Goal: Task Accomplishment & Management: Manage account settings

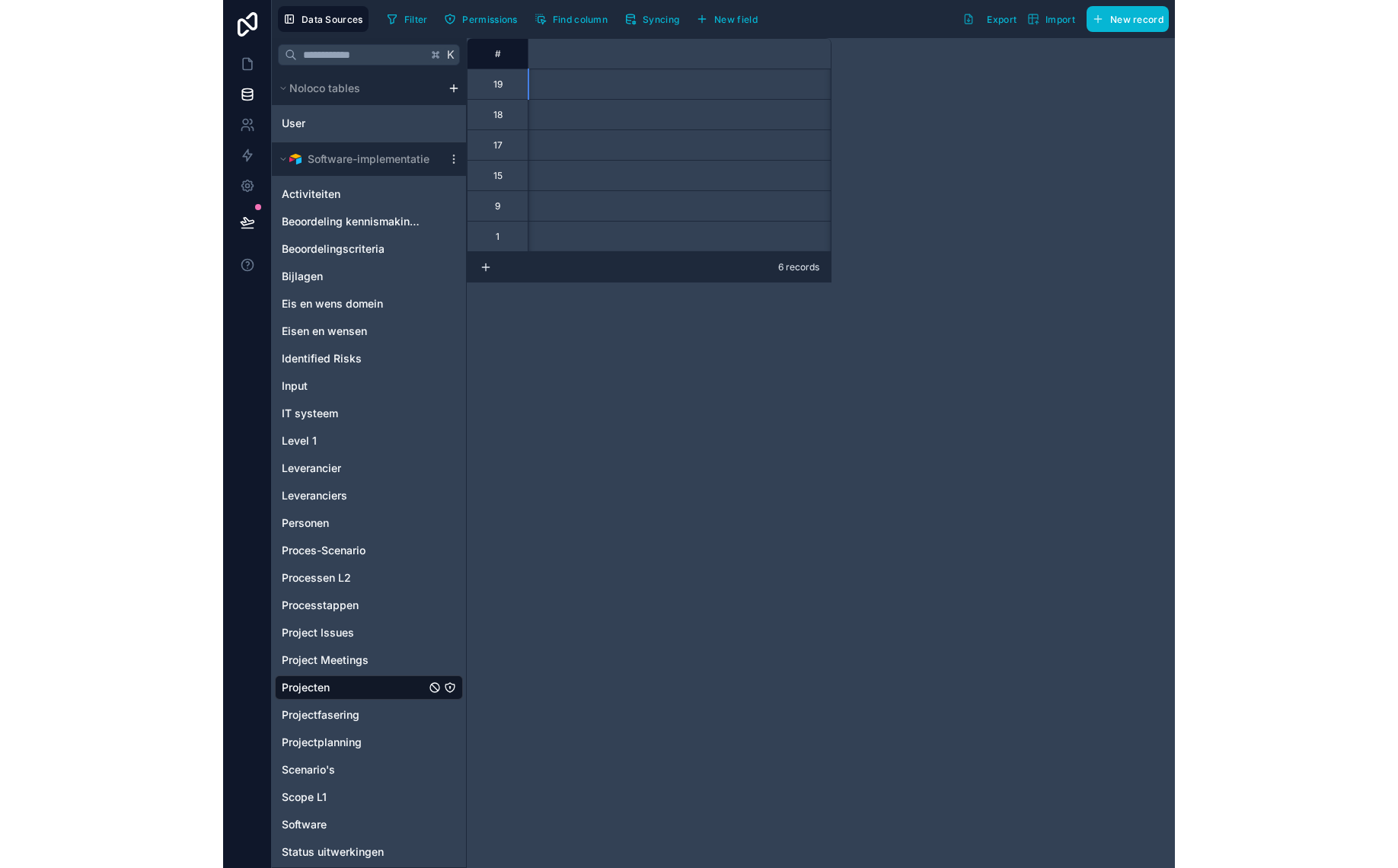
scroll to position [0, 7006]
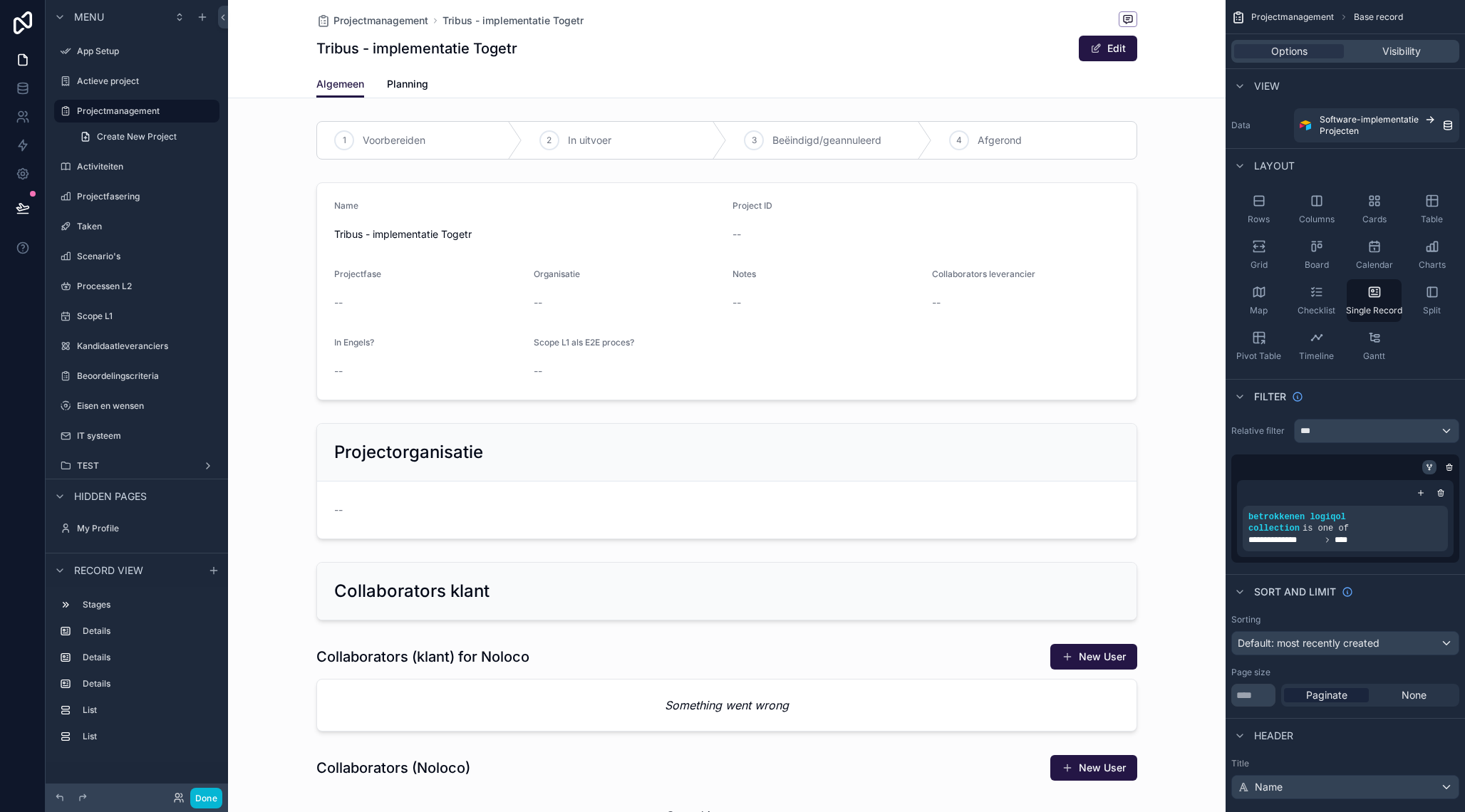
click at [1428, 471] on icon "scrollable content" at bounding box center [1429, 468] width 8 height 8
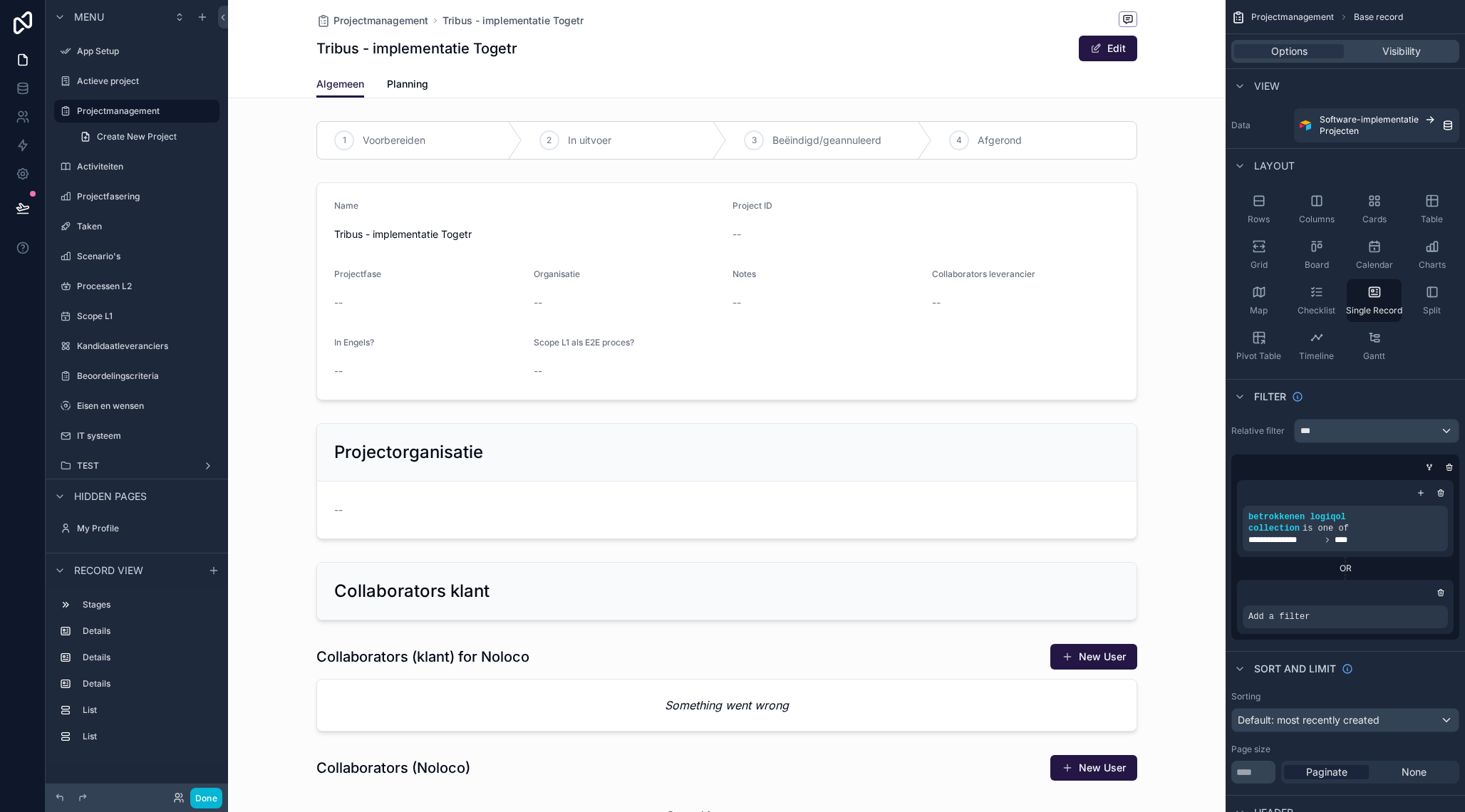
click at [1349, 569] on div "OR" at bounding box center [1344, 568] width 216 height 11
click at [1431, 465] on icon "scrollable content" at bounding box center [1432, 465] width 2 height 2
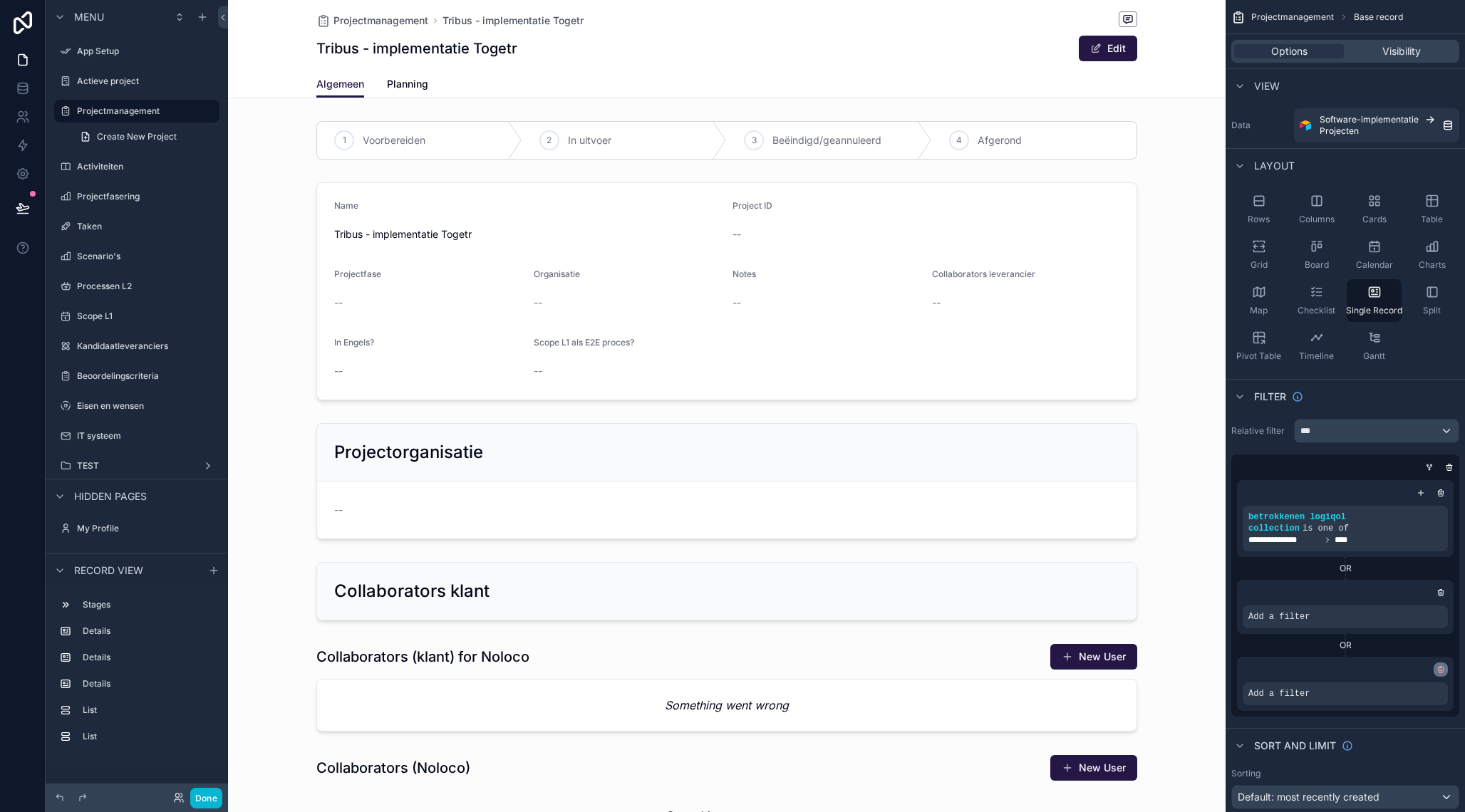
click at [1439, 668] on icon "scrollable content" at bounding box center [1441, 670] width 5 height 5
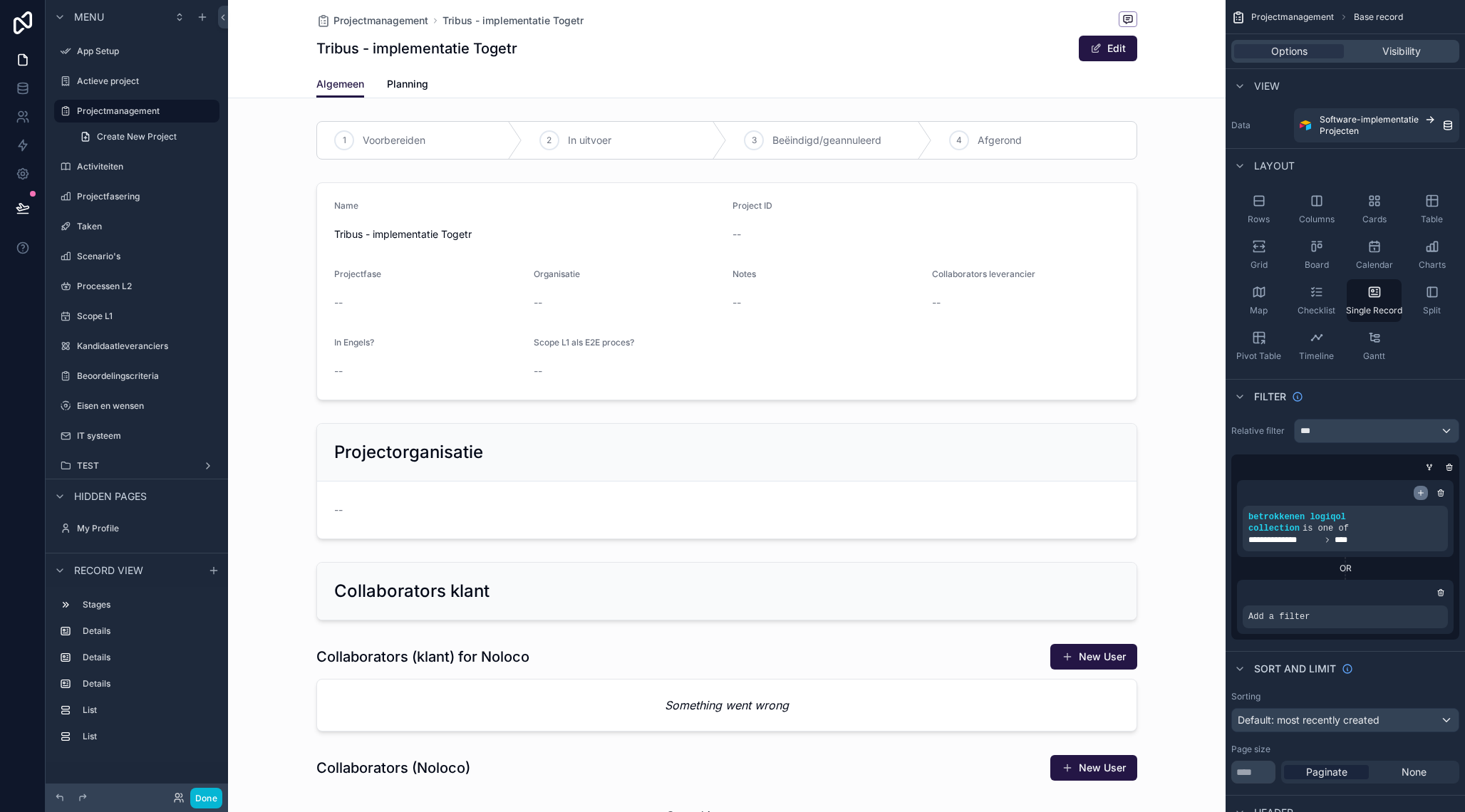
click at [1423, 492] on icon "scrollable content" at bounding box center [1421, 493] width 8 height 8
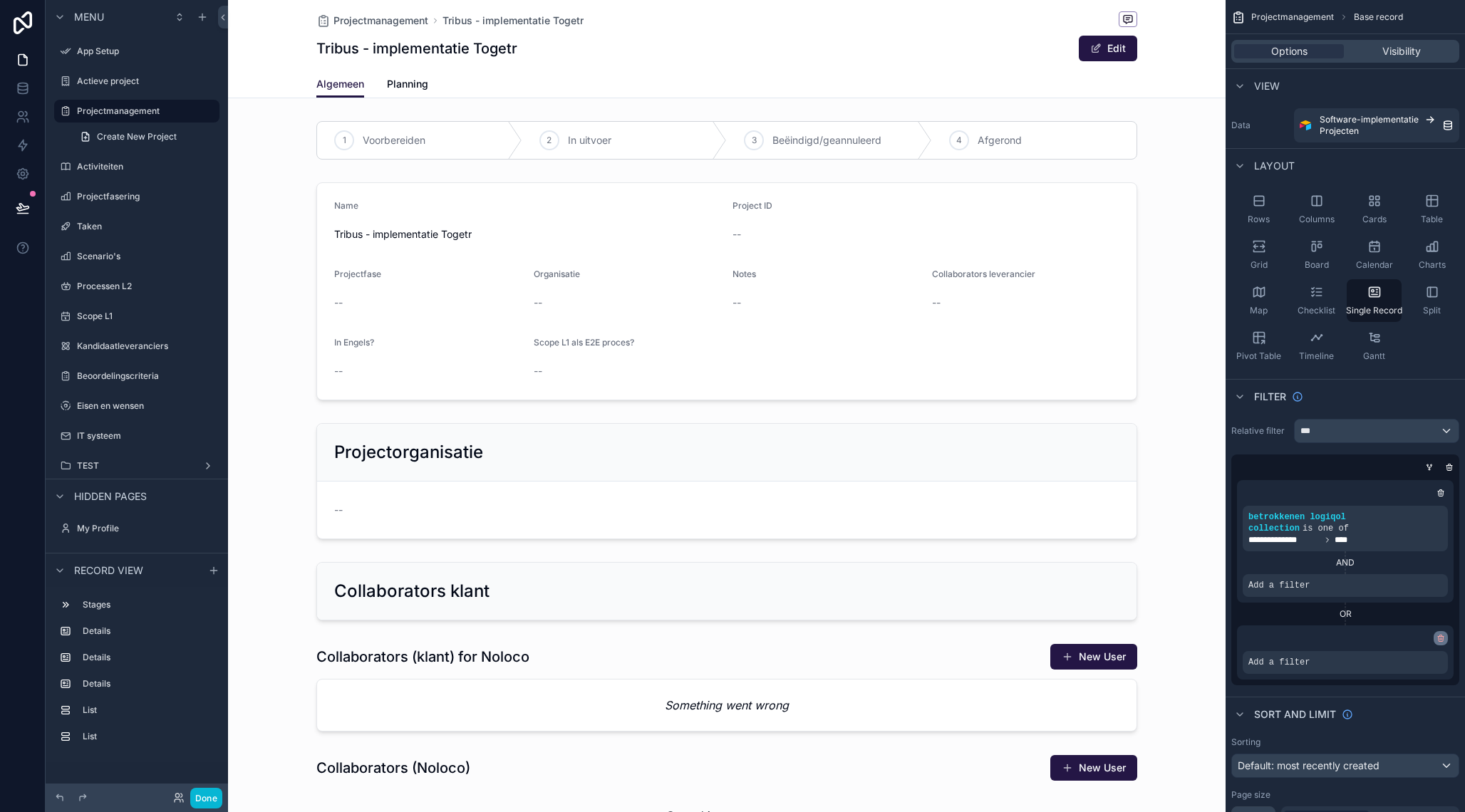
click at [1443, 641] on icon "scrollable content" at bounding box center [1441, 640] width 5 height 5
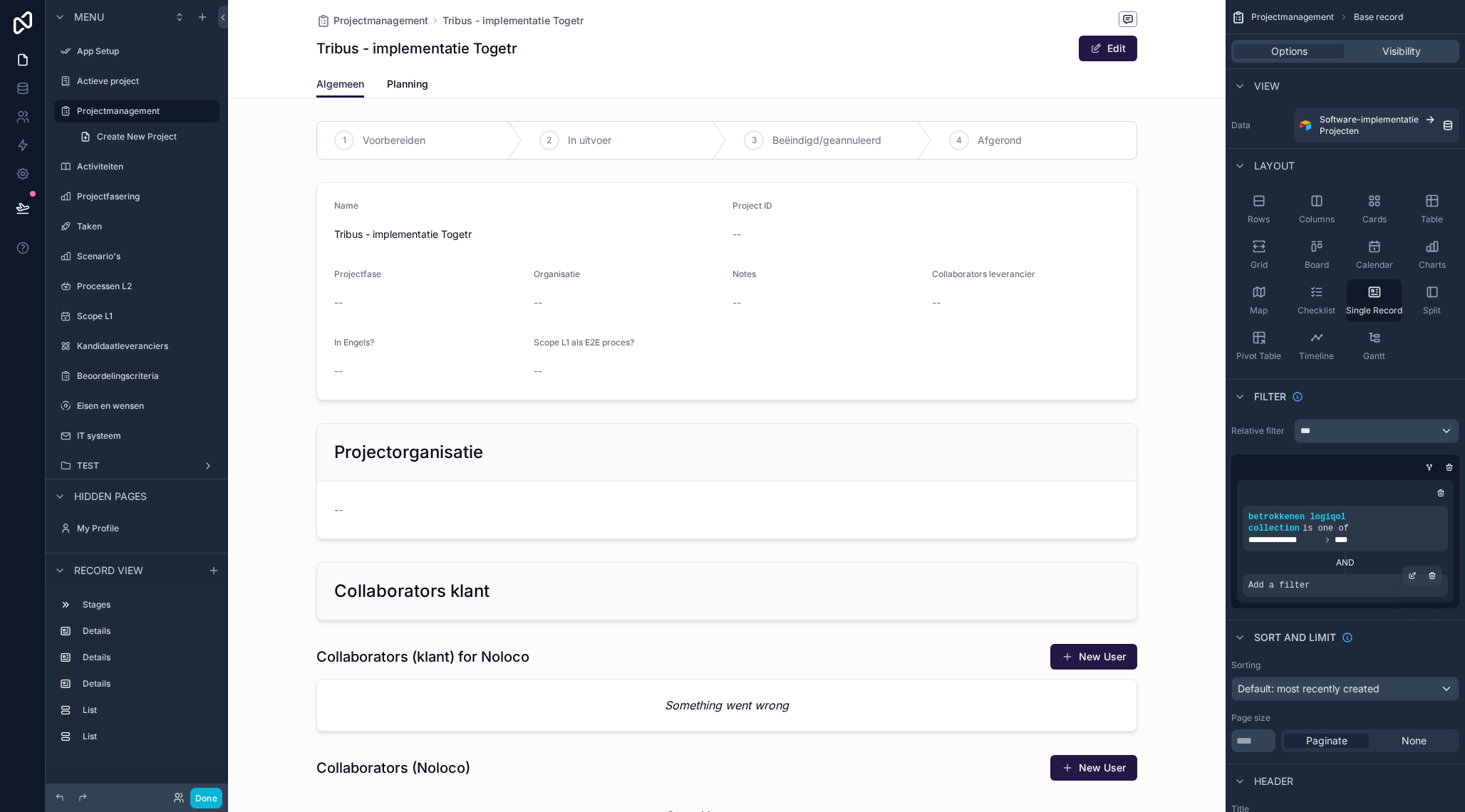
click at [1351, 590] on div "Add a filter" at bounding box center [1345, 585] width 205 height 23
click at [1415, 574] on icon "scrollable content" at bounding box center [1412, 575] width 8 height 8
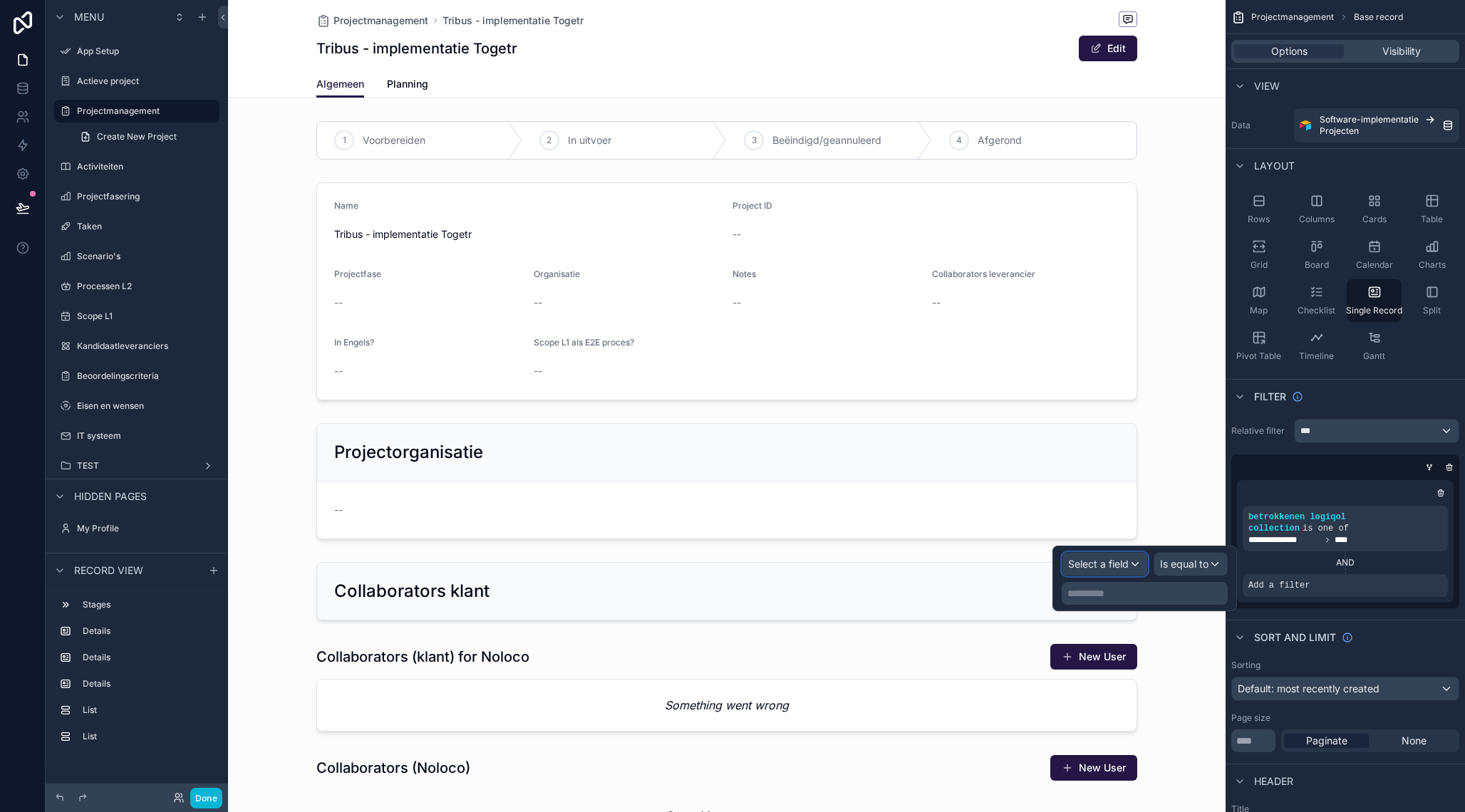
click at [1116, 566] on span "Select a field" at bounding box center [1097, 563] width 60 height 12
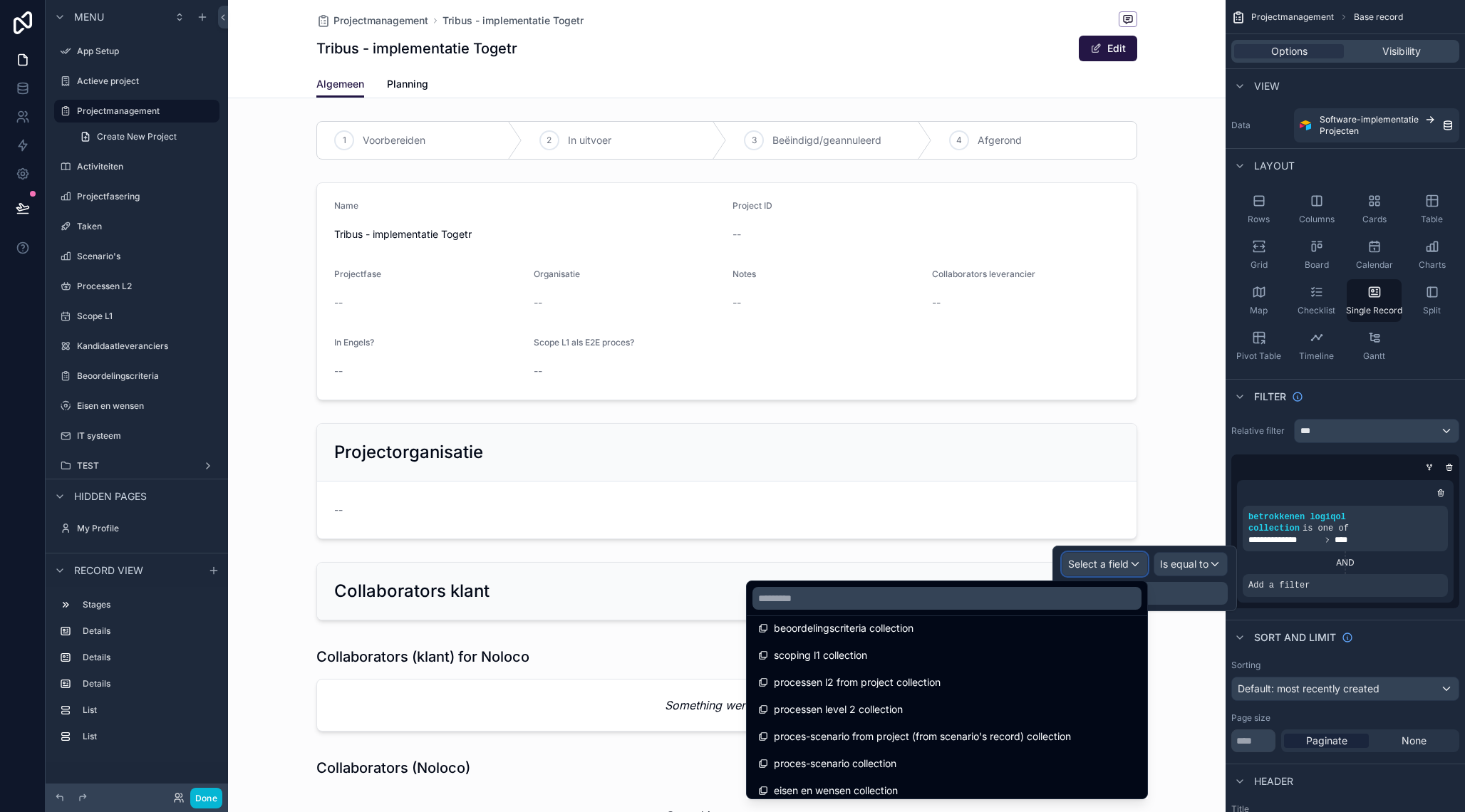
scroll to position [1502, 0]
click at [881, 602] on input "text" at bounding box center [947, 598] width 389 height 23
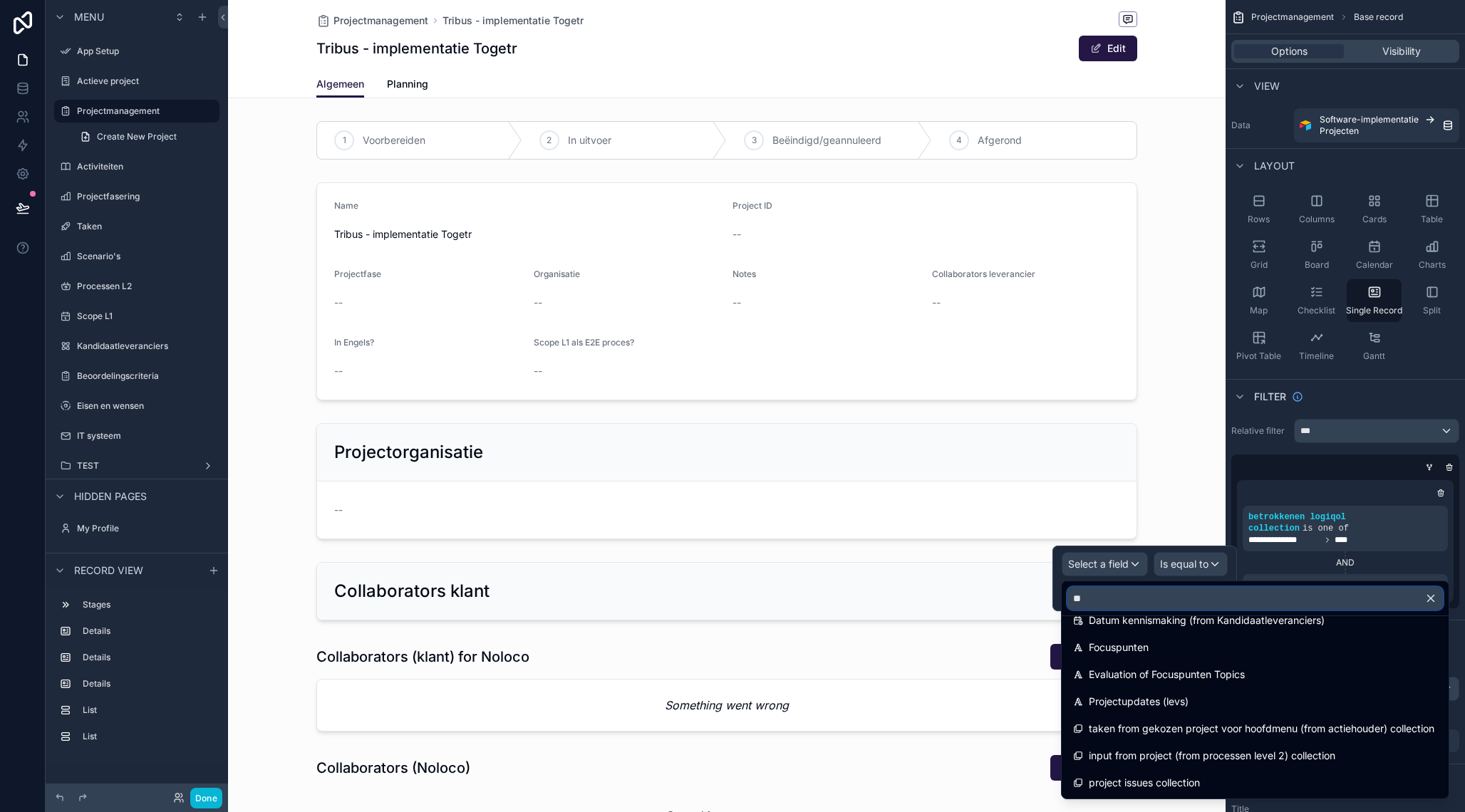
scroll to position [0, 0]
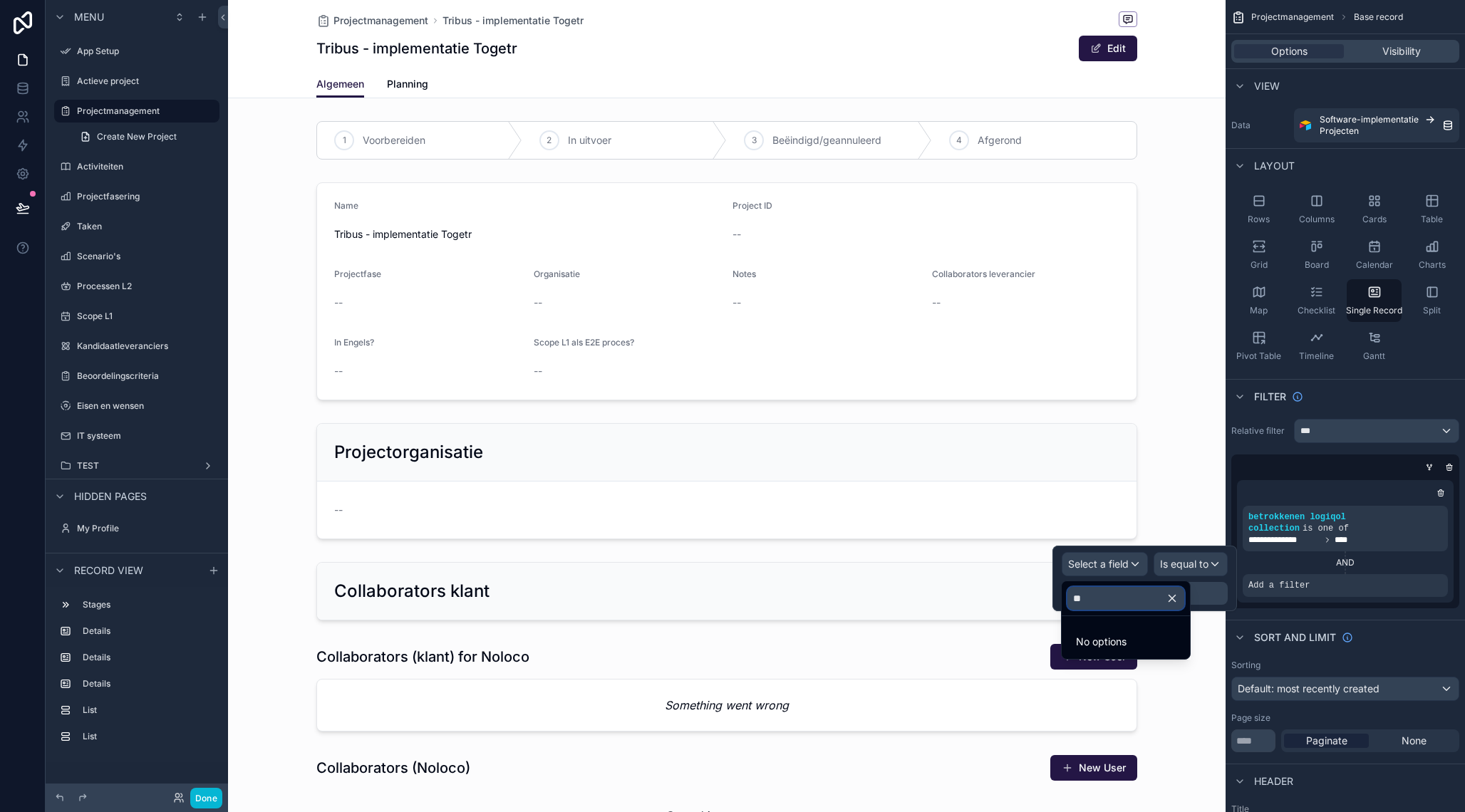
type input "*"
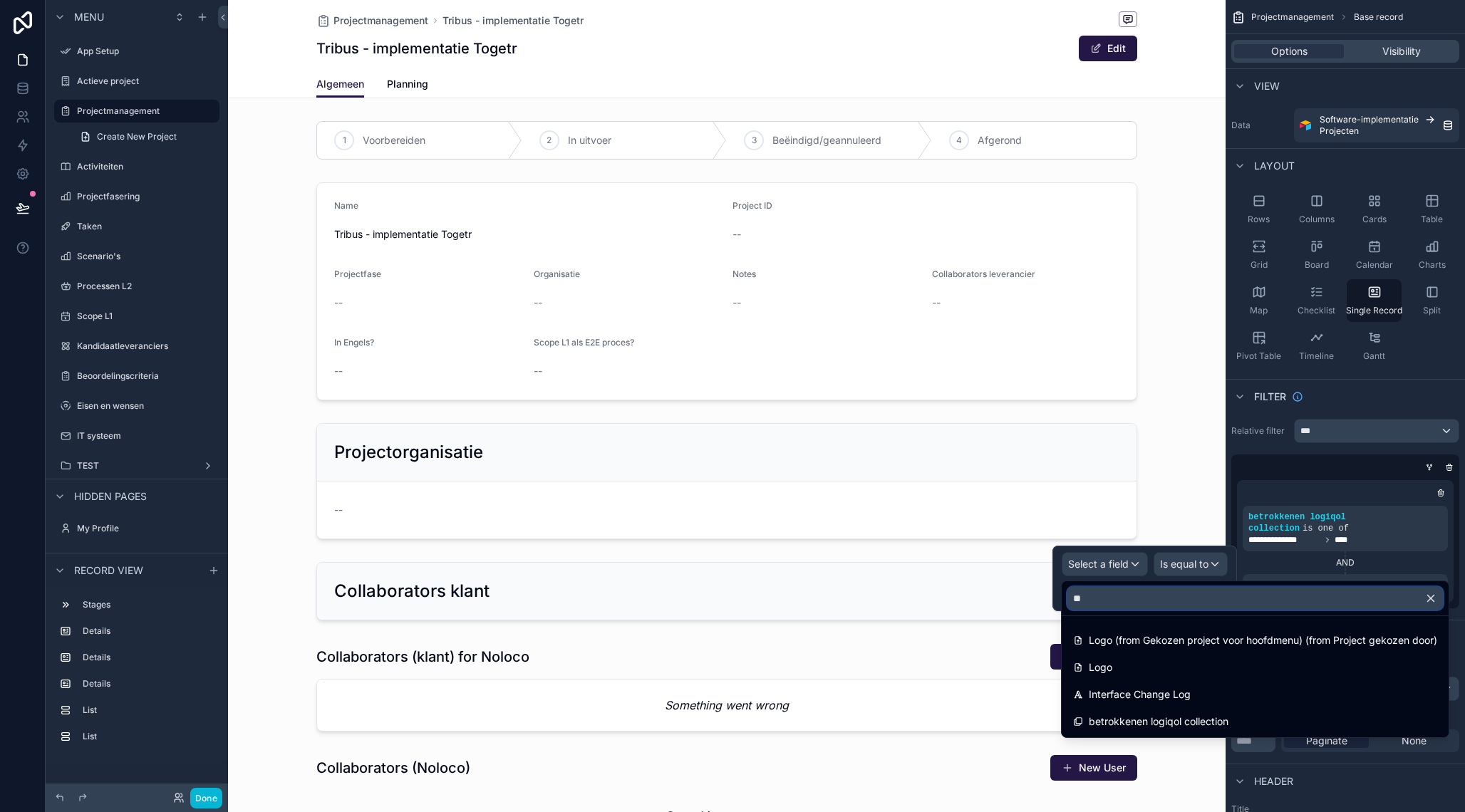
type input "***"
click at [1402, 566] on div "AND" at bounding box center [1345, 562] width 205 height 11
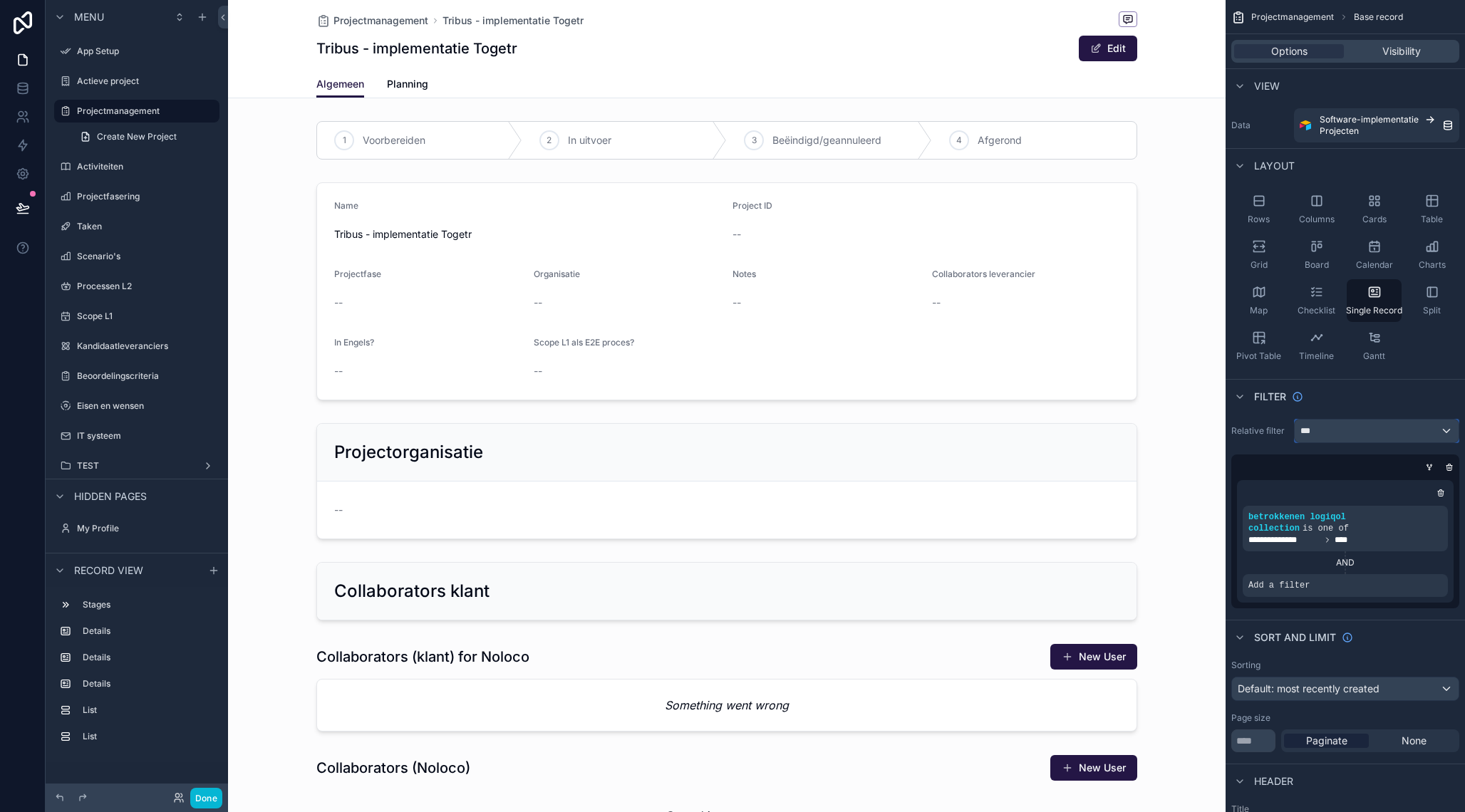
click at [1343, 428] on div "***" at bounding box center [1376, 430] width 164 height 23
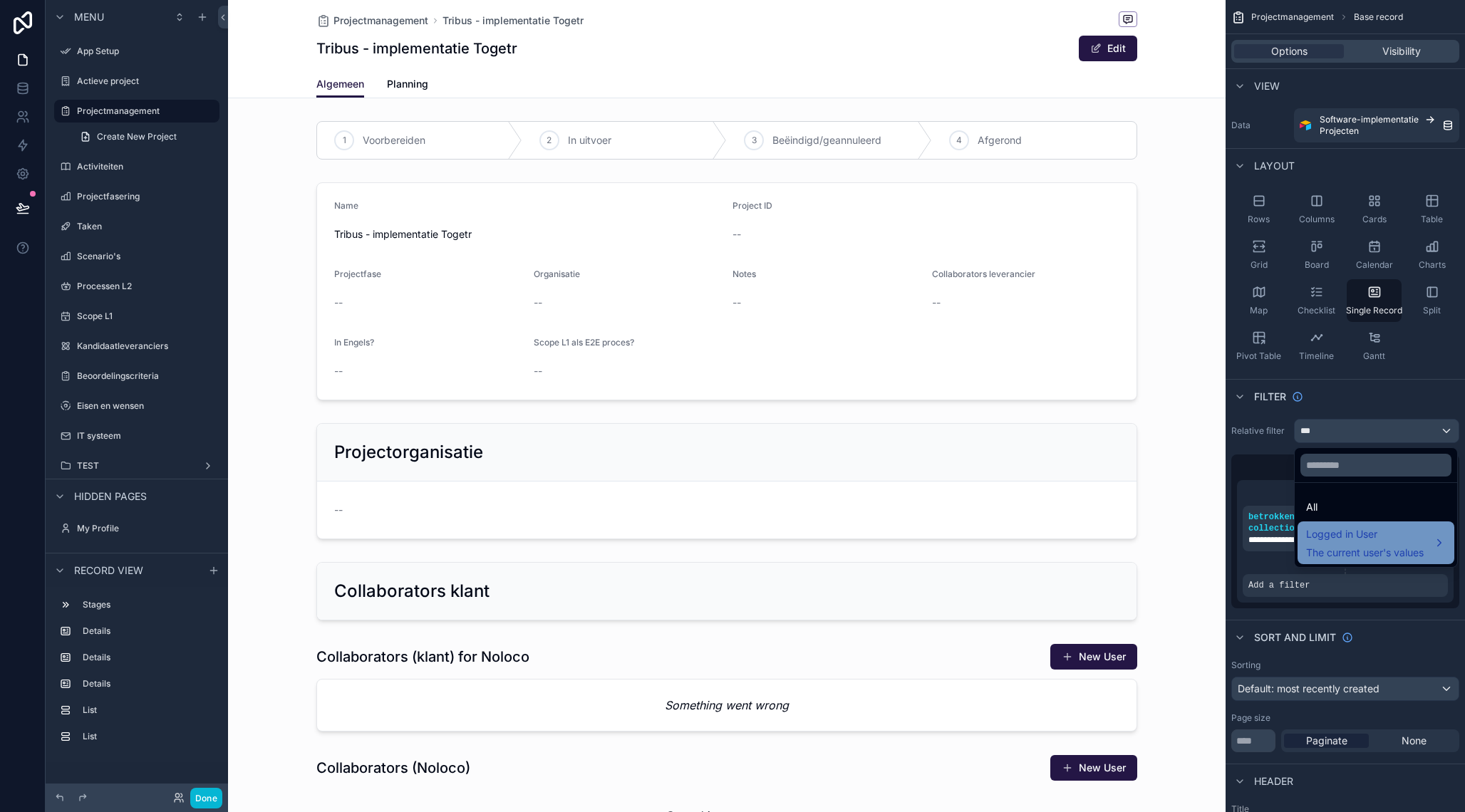
click at [1340, 531] on span "Logged in User" at bounding box center [1365, 535] width 118 height 17
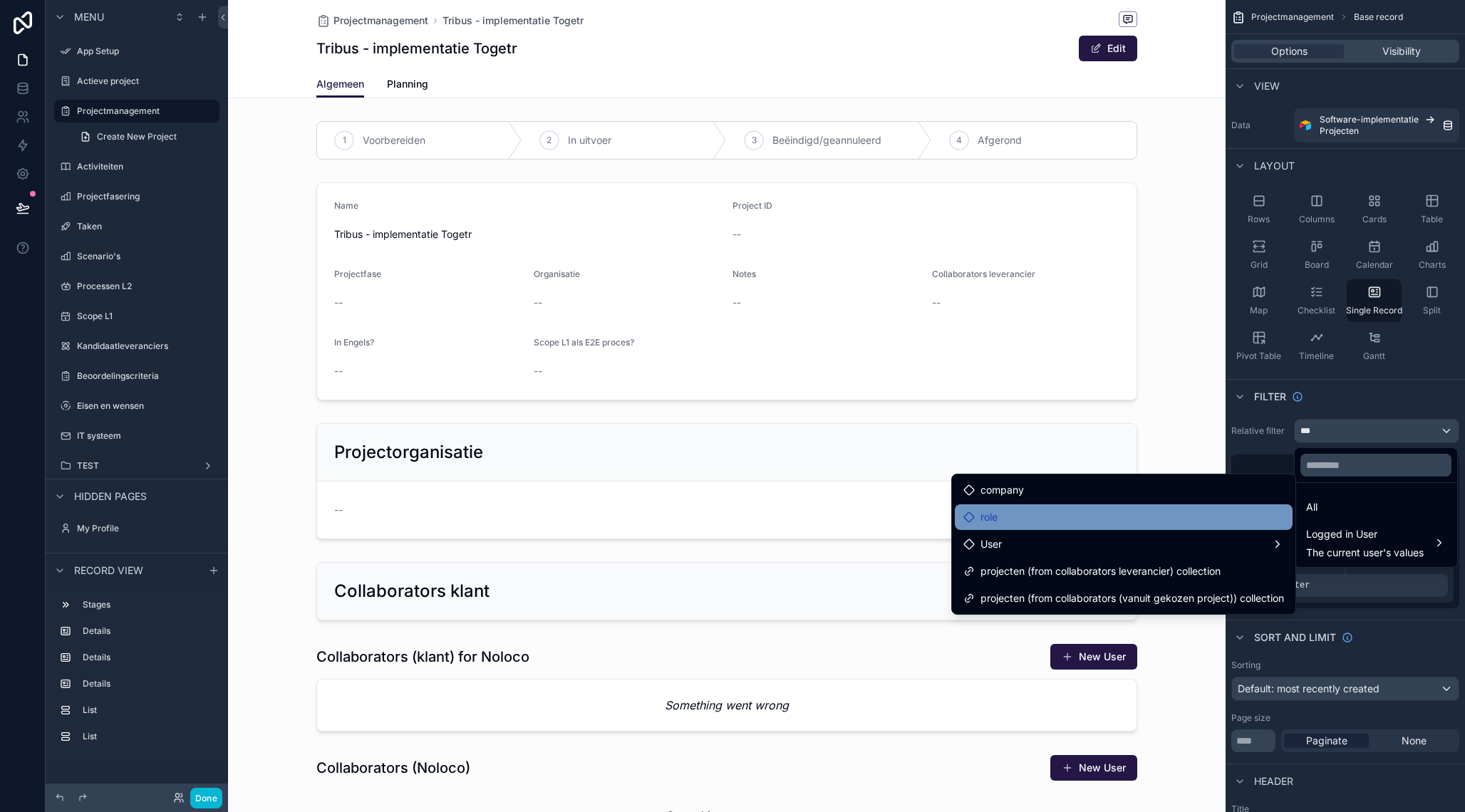
click at [1118, 514] on div "role" at bounding box center [1124, 517] width 321 height 17
click at [980, 515] on span "role" at bounding box center [989, 517] width 17 height 17
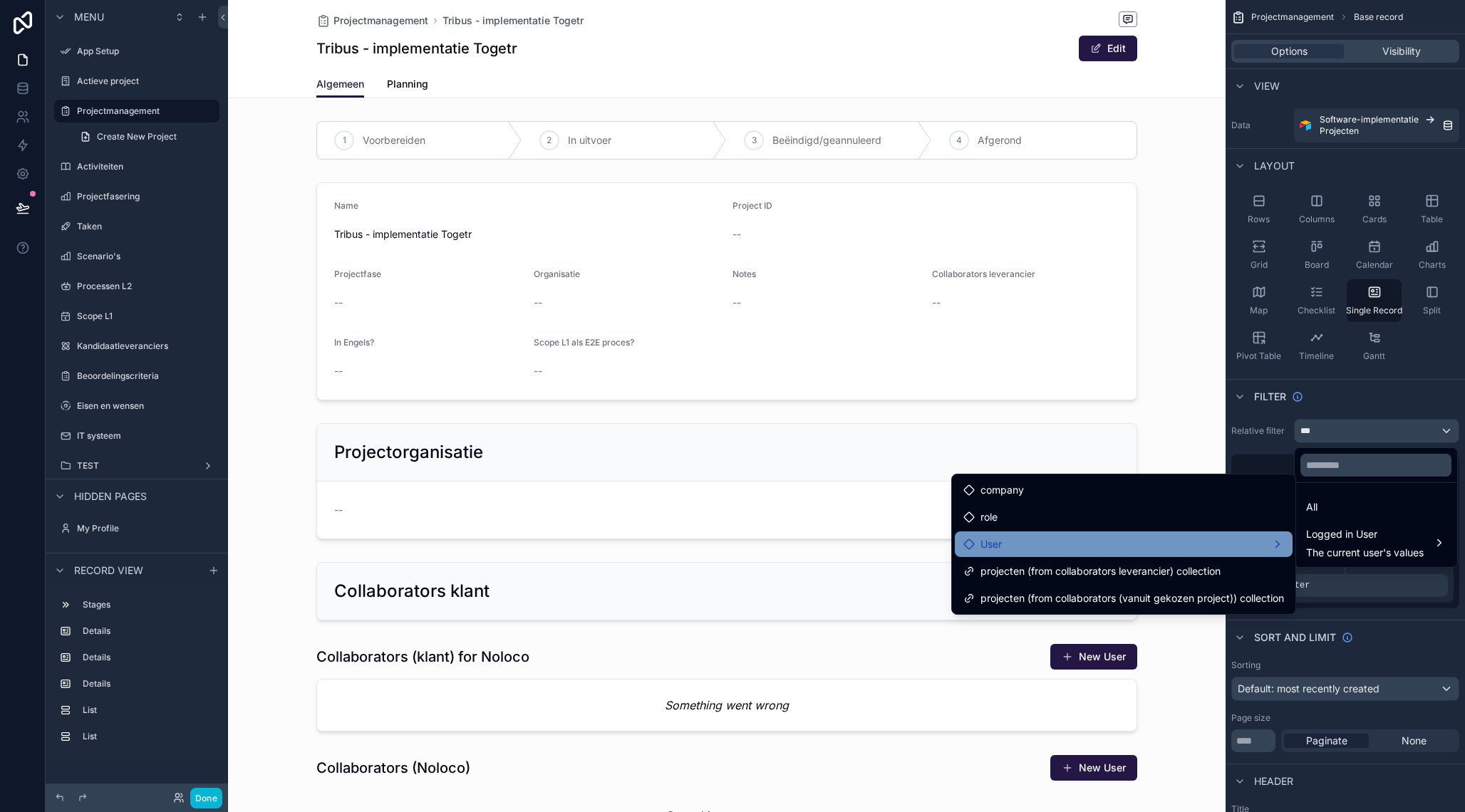
click at [993, 535] on div "User" at bounding box center [1124, 544] width 338 height 25
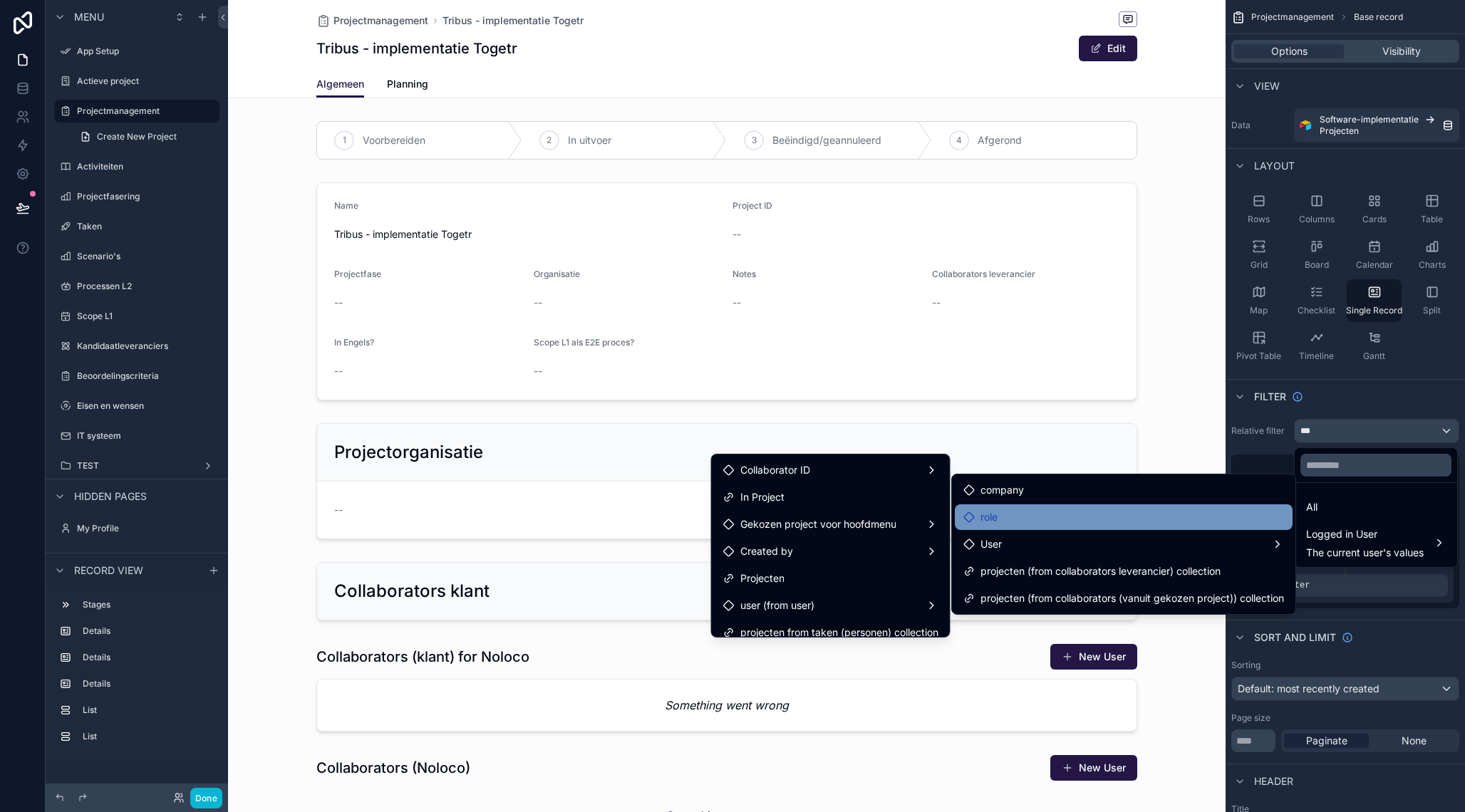
click at [1056, 515] on div "role" at bounding box center [1124, 517] width 321 height 17
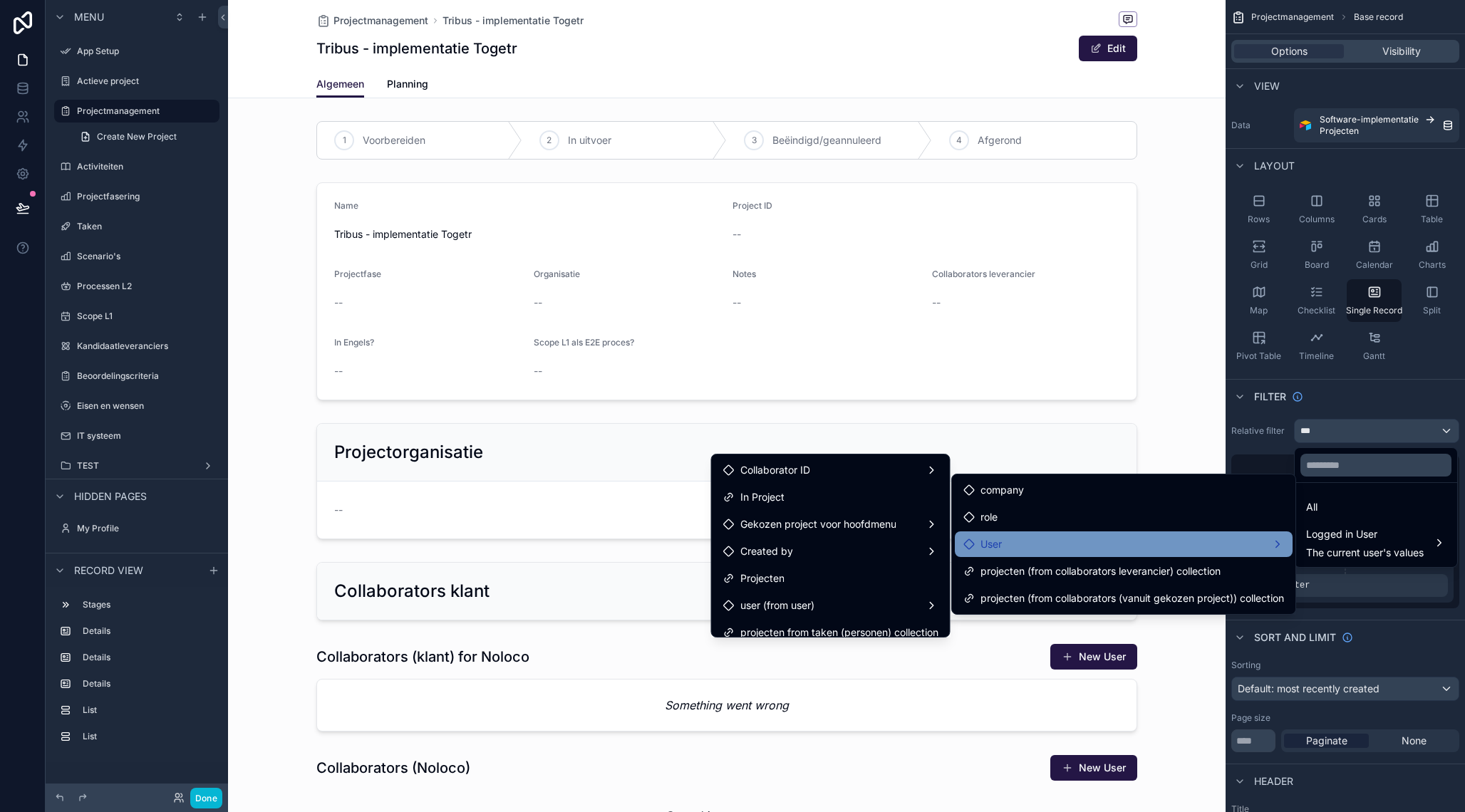
click at [1046, 539] on div "User" at bounding box center [1124, 544] width 321 height 17
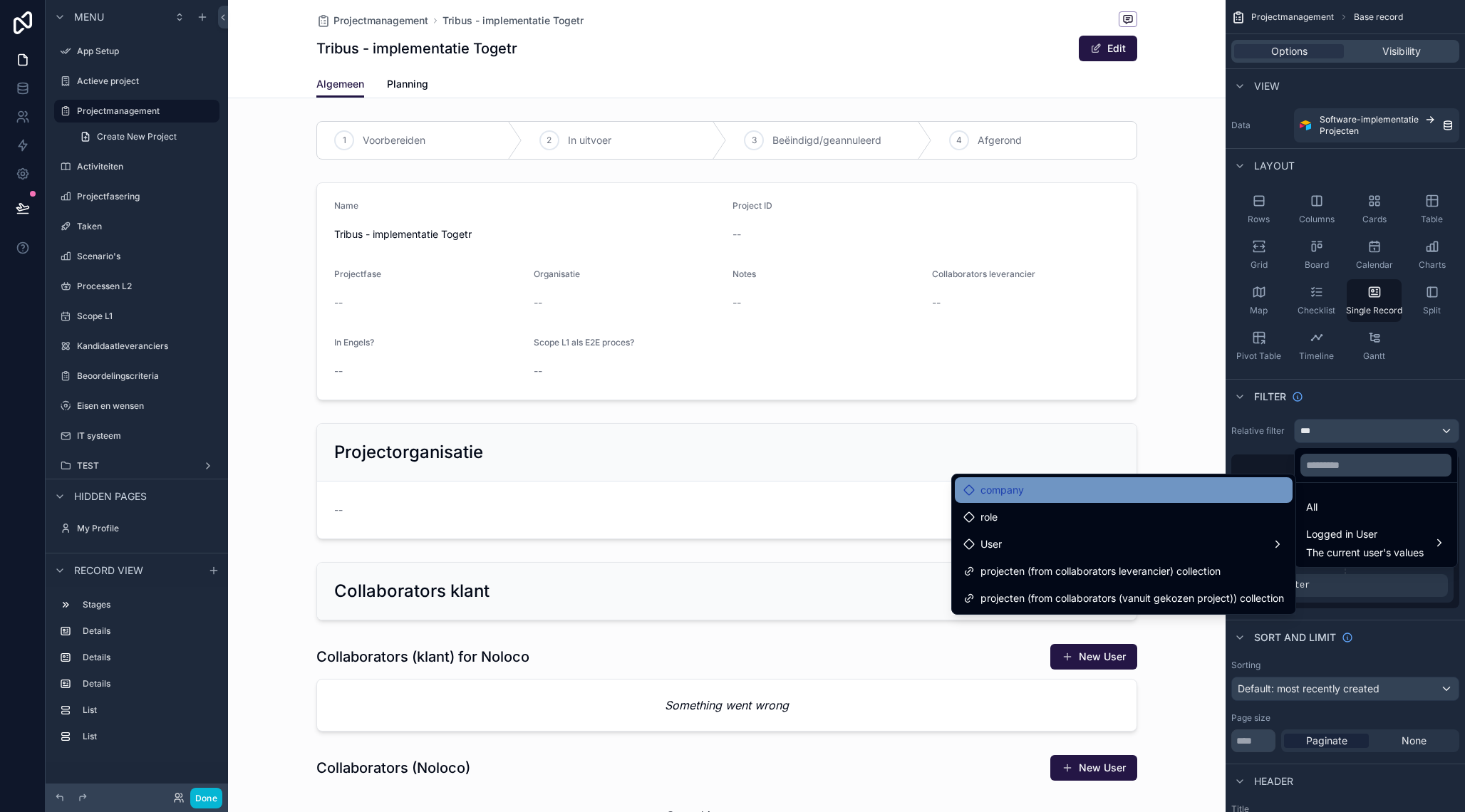
click at [1035, 491] on div "company" at bounding box center [1124, 490] width 321 height 17
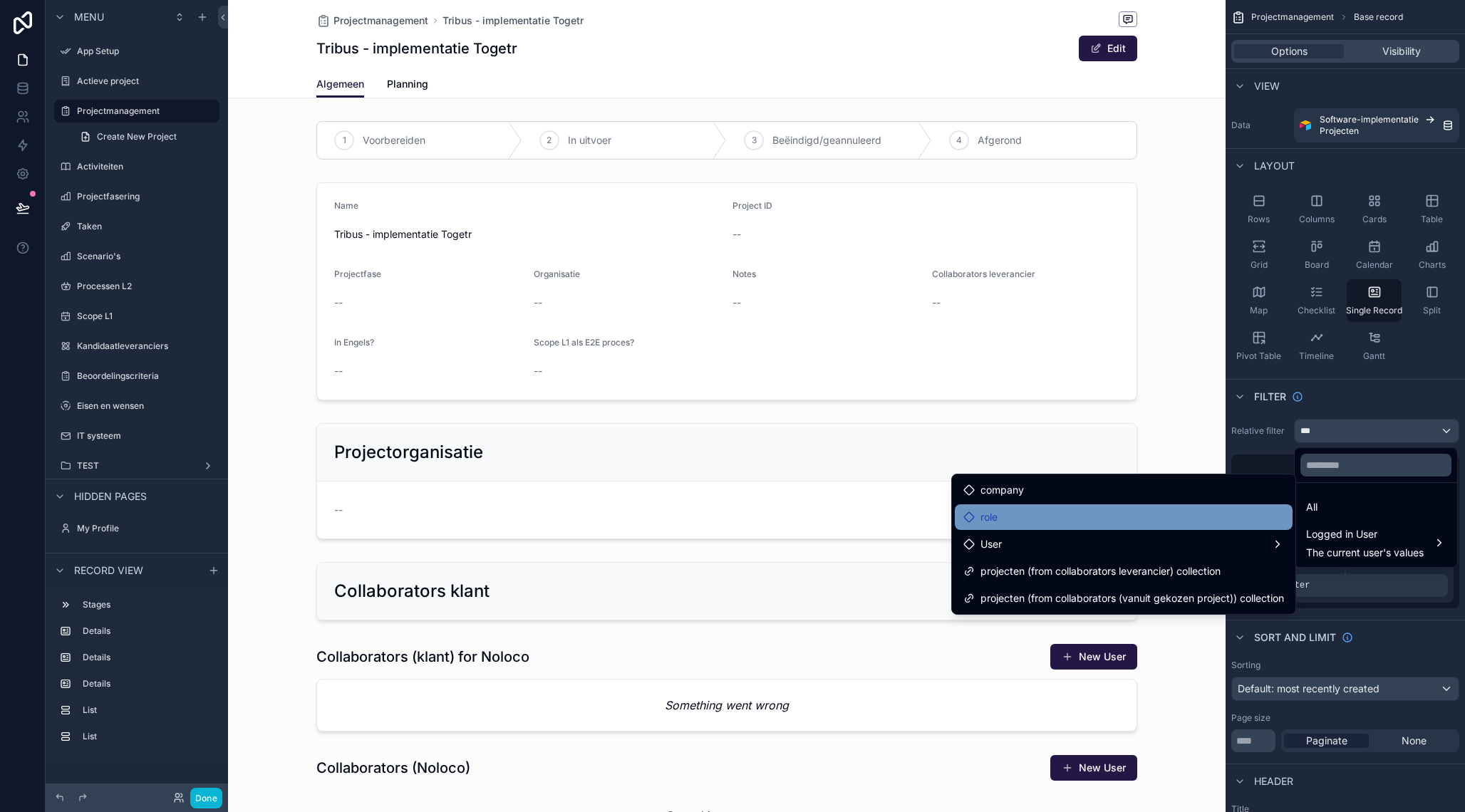
click at [1025, 508] on div "role" at bounding box center [1124, 517] width 338 height 25
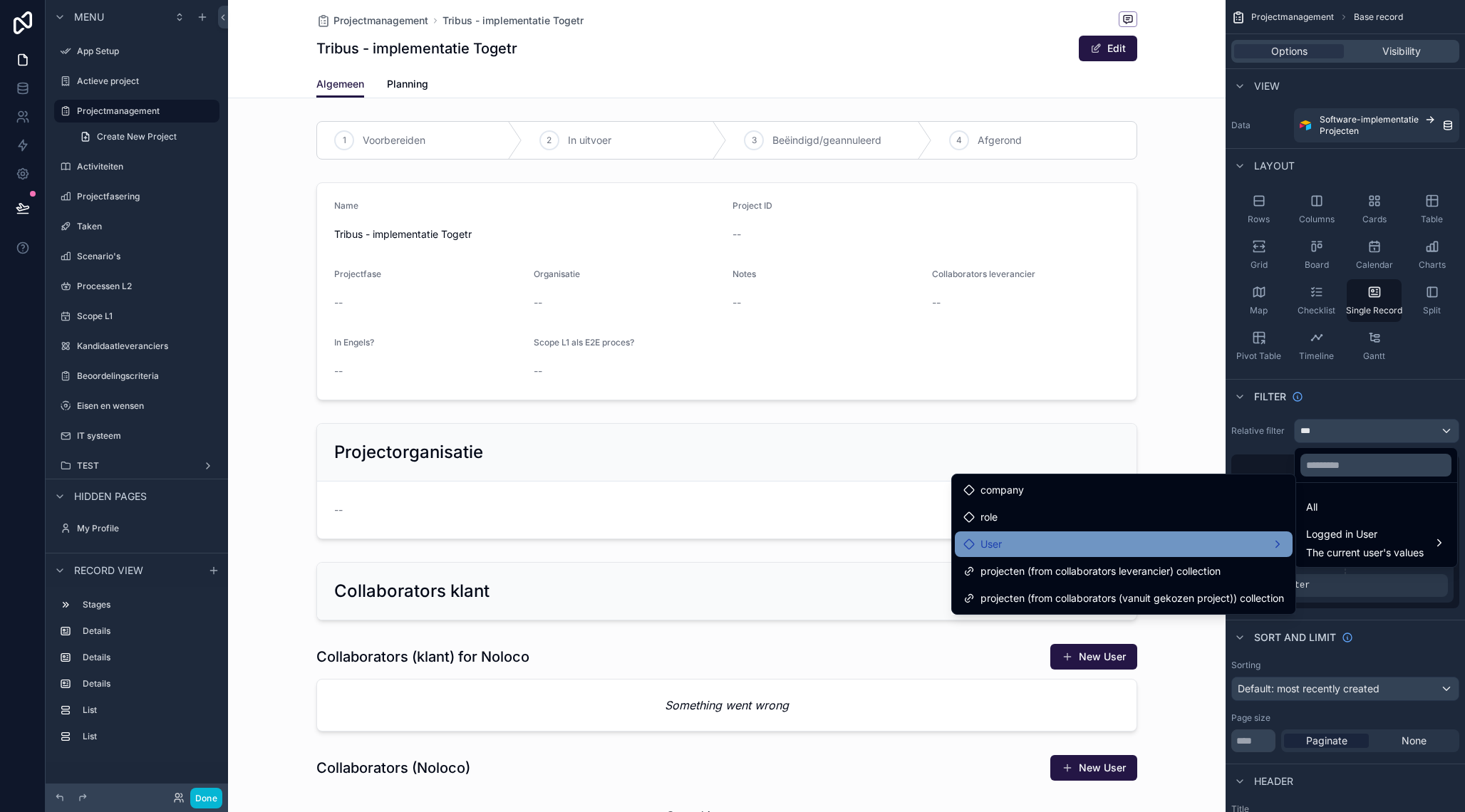
click at [1015, 544] on div "User" at bounding box center [1124, 544] width 321 height 17
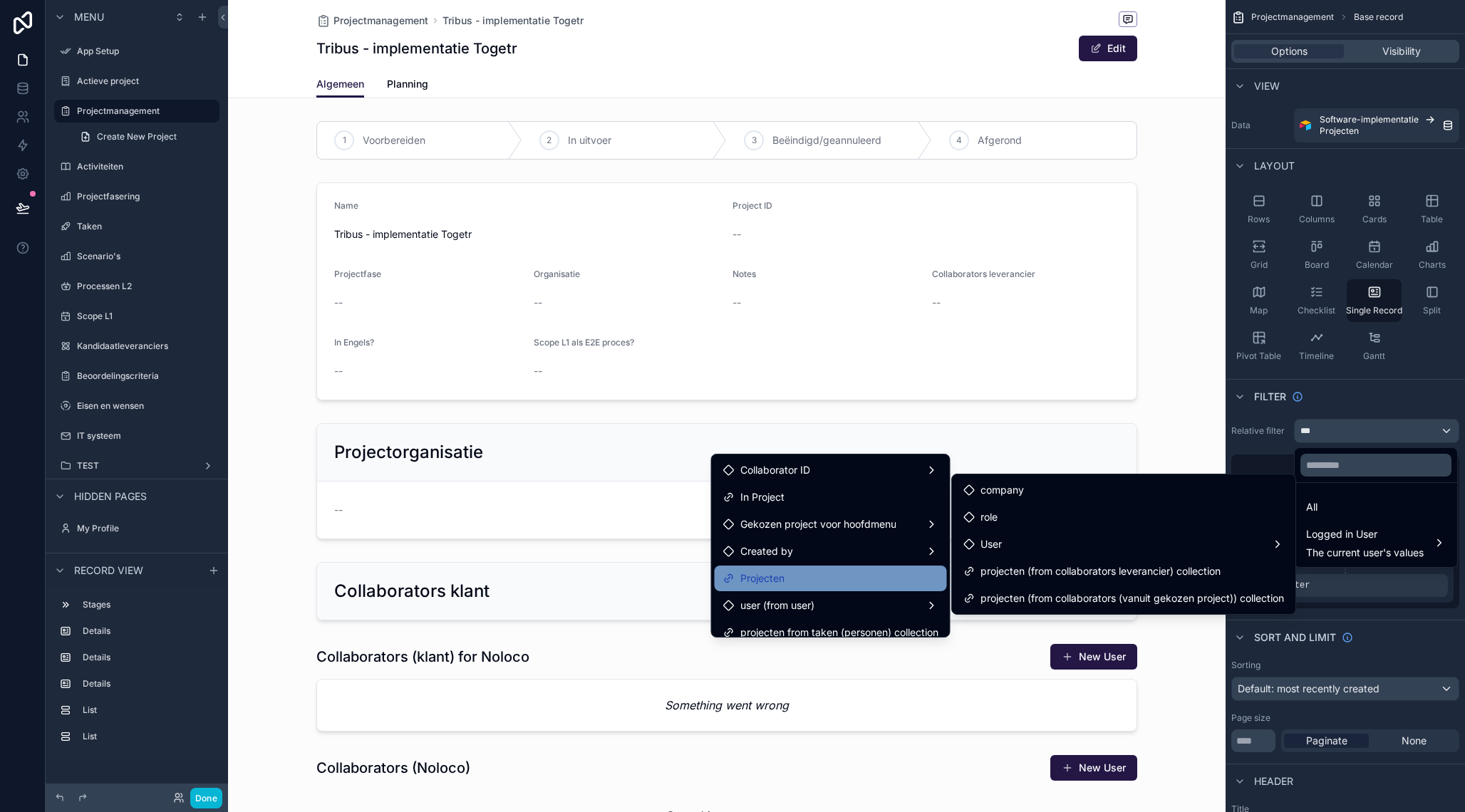
scroll to position [11, 0]
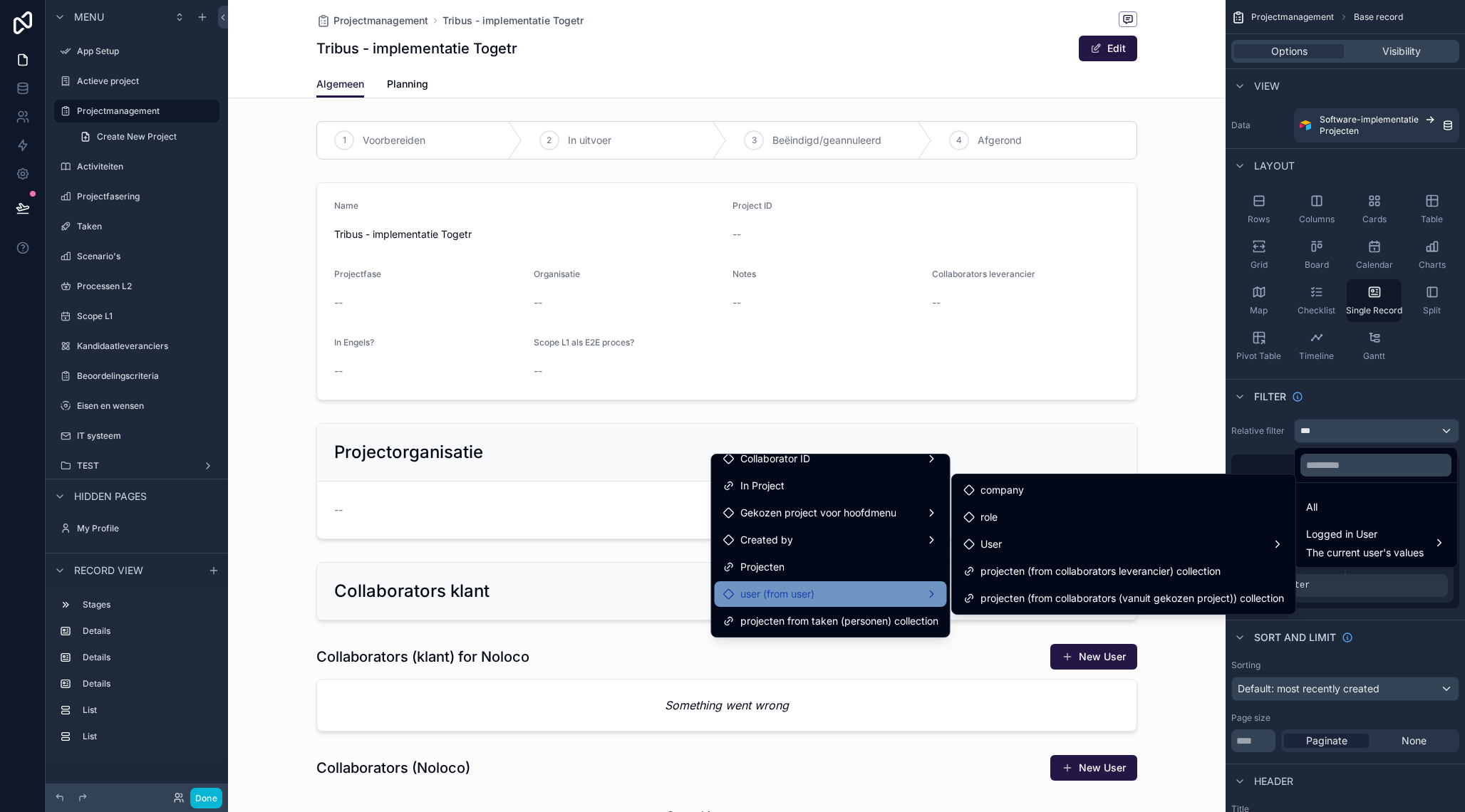
click at [822, 594] on div "user (from user)" at bounding box center [831, 594] width 216 height 17
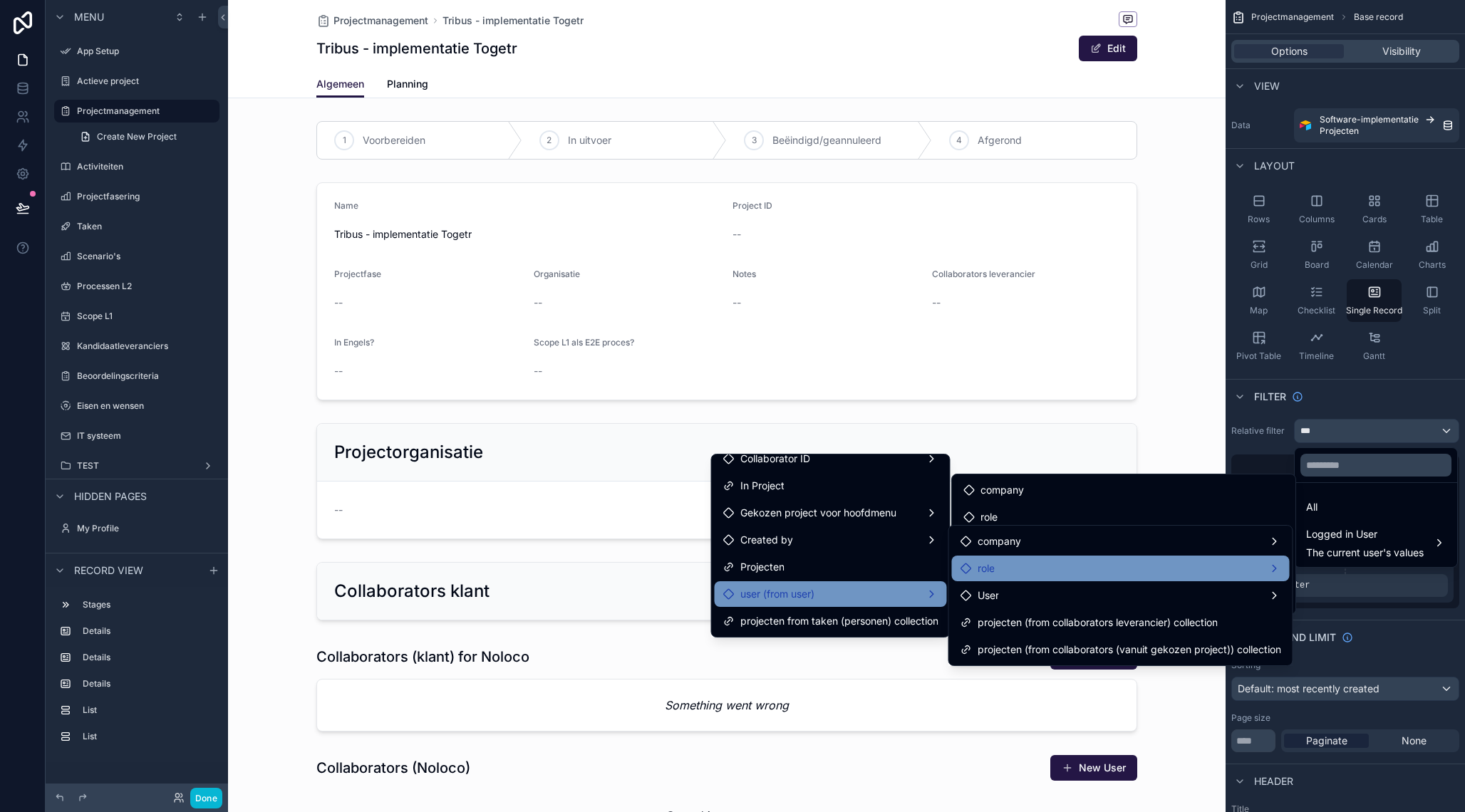
click at [1050, 574] on div "role" at bounding box center [1121, 568] width 321 height 17
click at [1100, 567] on div "role" at bounding box center [1121, 568] width 321 height 17
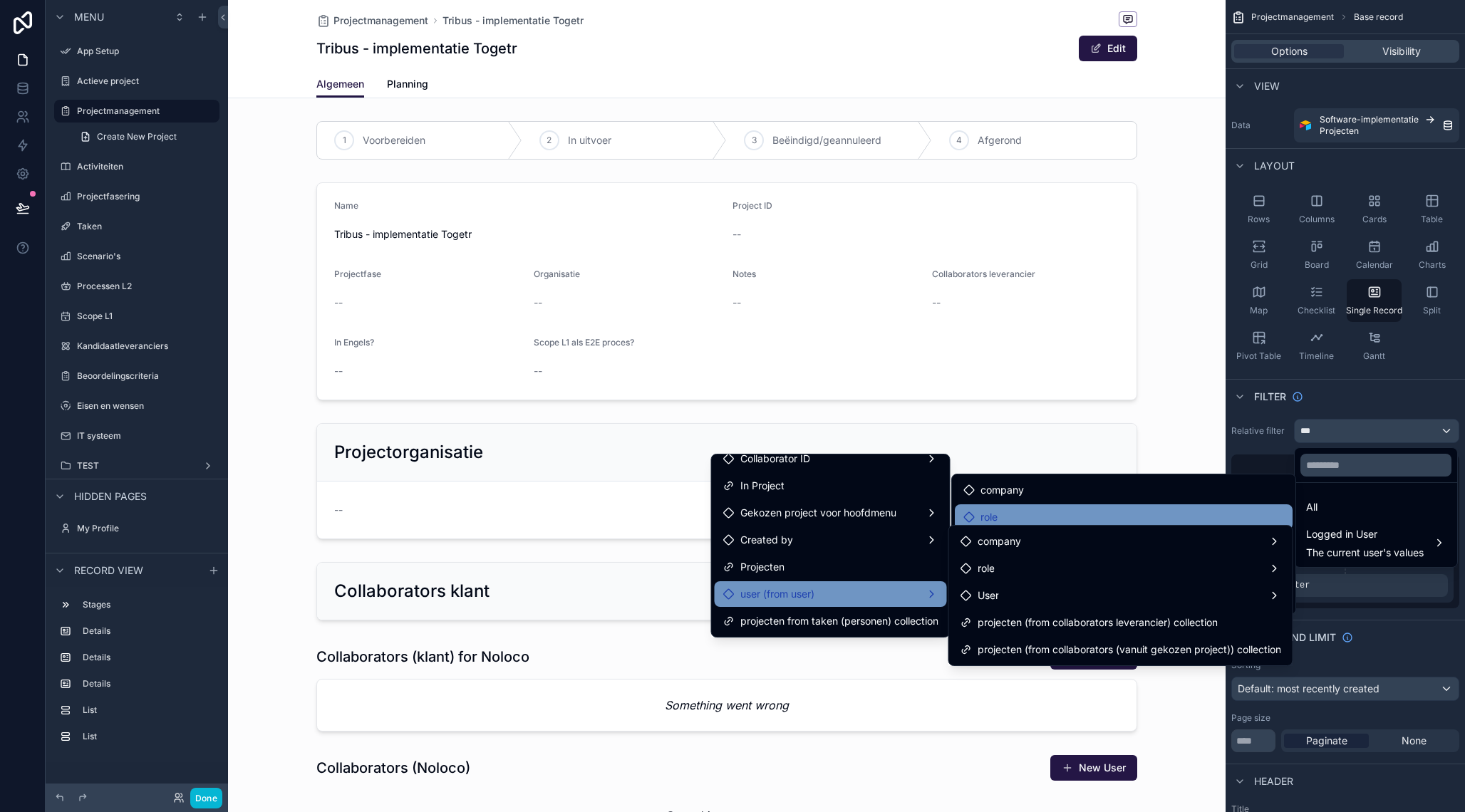
click at [1006, 517] on div "role" at bounding box center [1124, 517] width 321 height 17
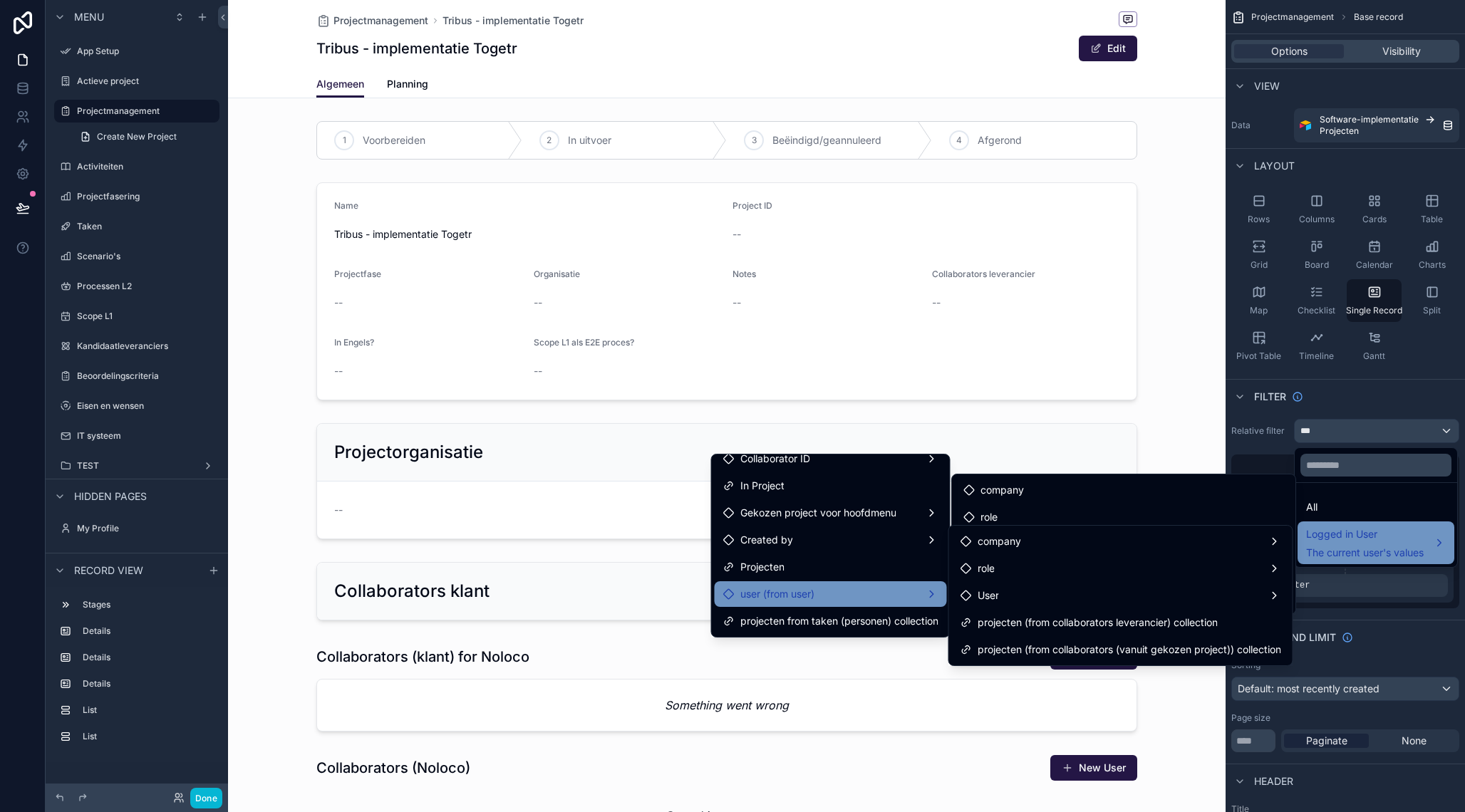
click at [1350, 547] on span "The current user's values" at bounding box center [1365, 552] width 118 height 14
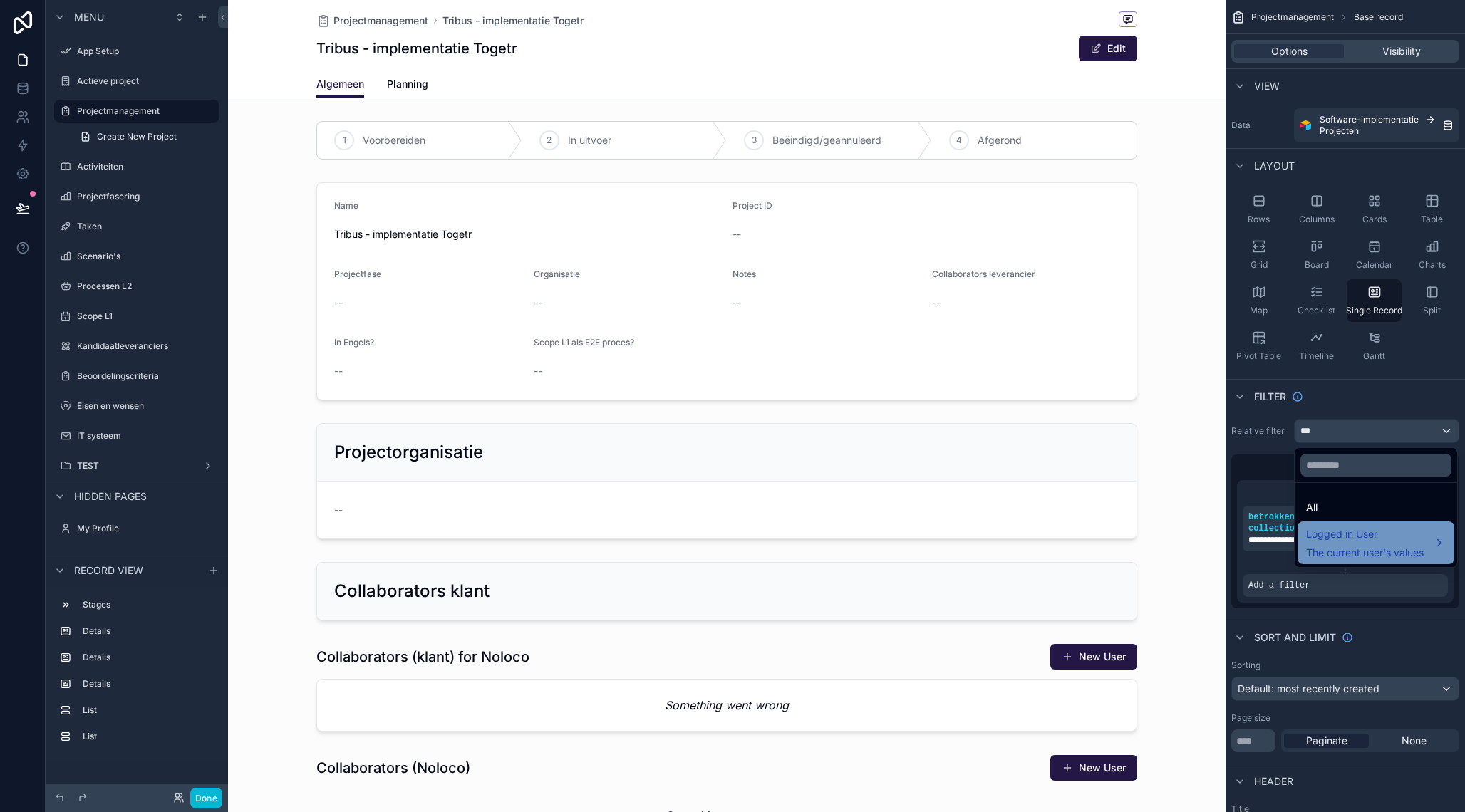
click at [1350, 547] on span "The current user's values" at bounding box center [1365, 552] width 118 height 14
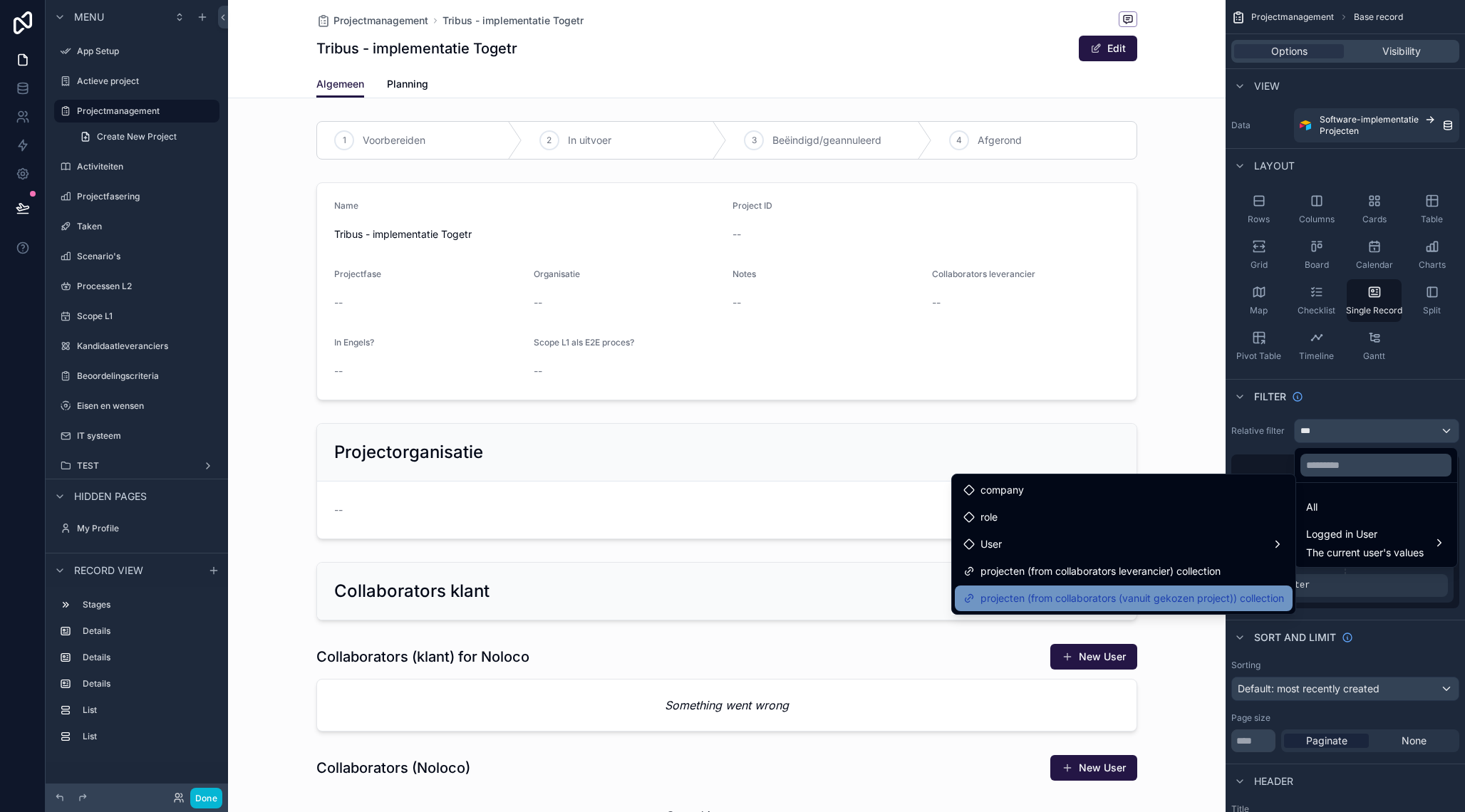
click at [1069, 587] on div "projecten (from collaborators (vanuit gekozen project)) collection" at bounding box center [1124, 598] width 338 height 25
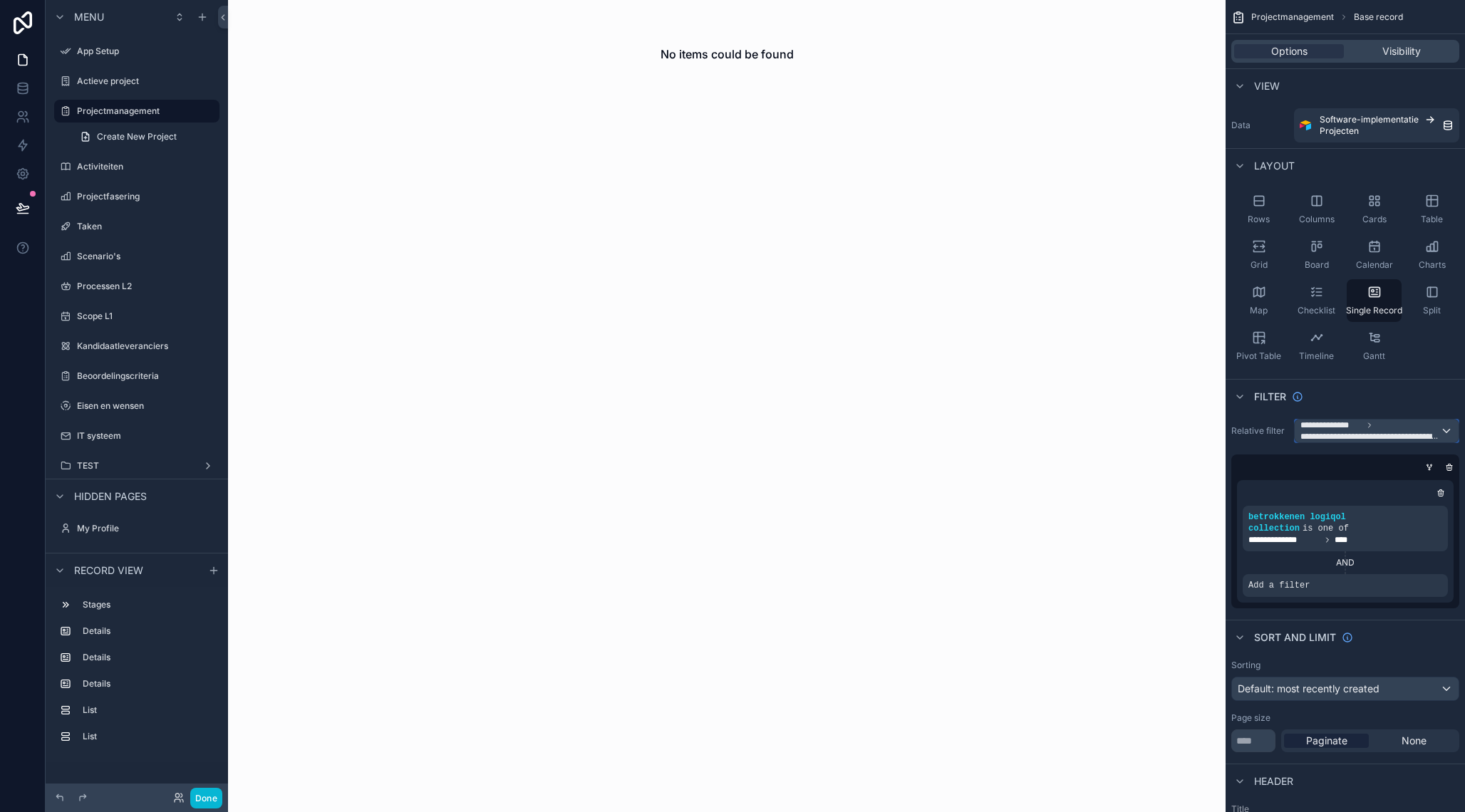
click at [1421, 429] on span "**********" at bounding box center [1370, 430] width 140 height 23
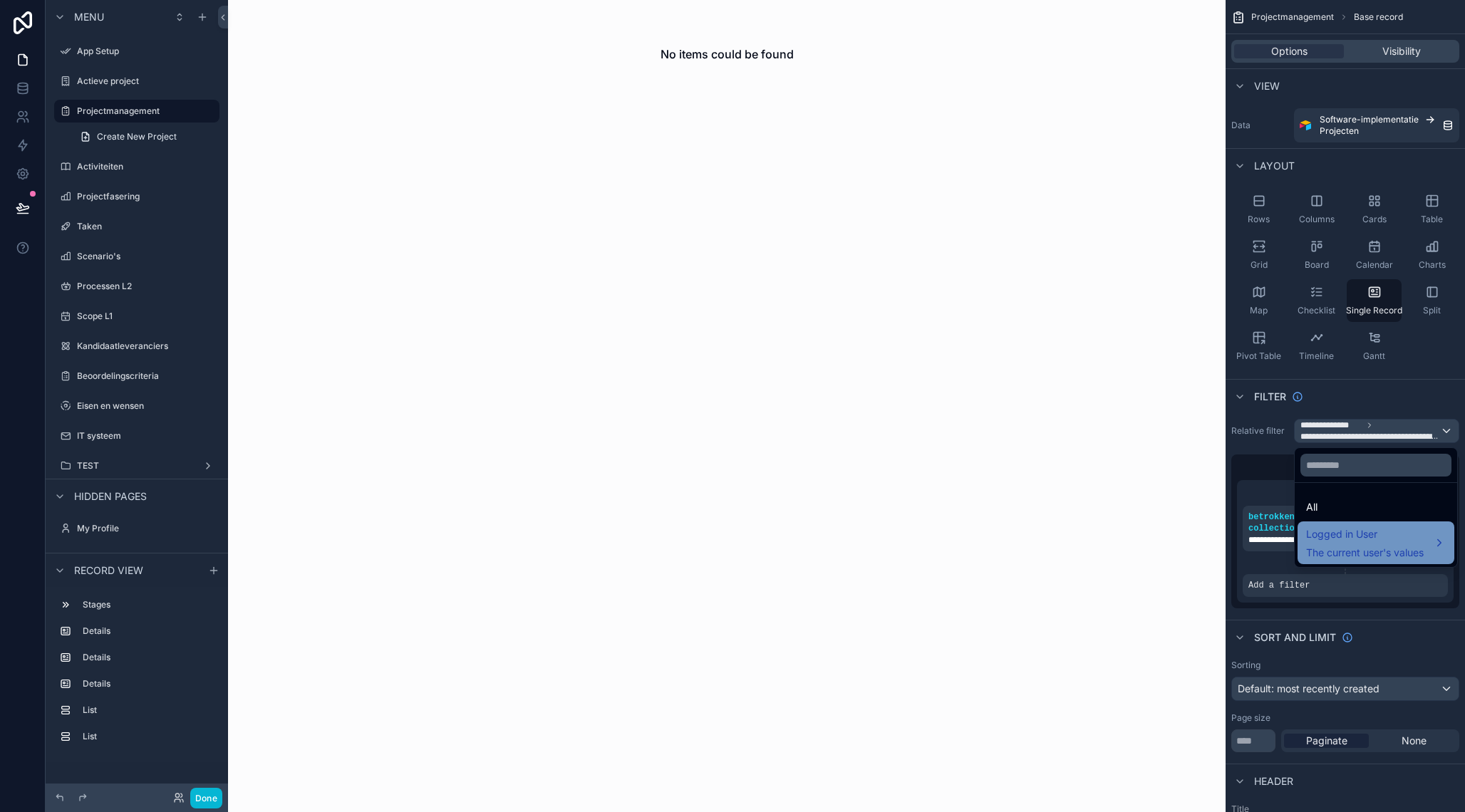
click at [1353, 542] on span "Logged in User" at bounding box center [1365, 535] width 118 height 17
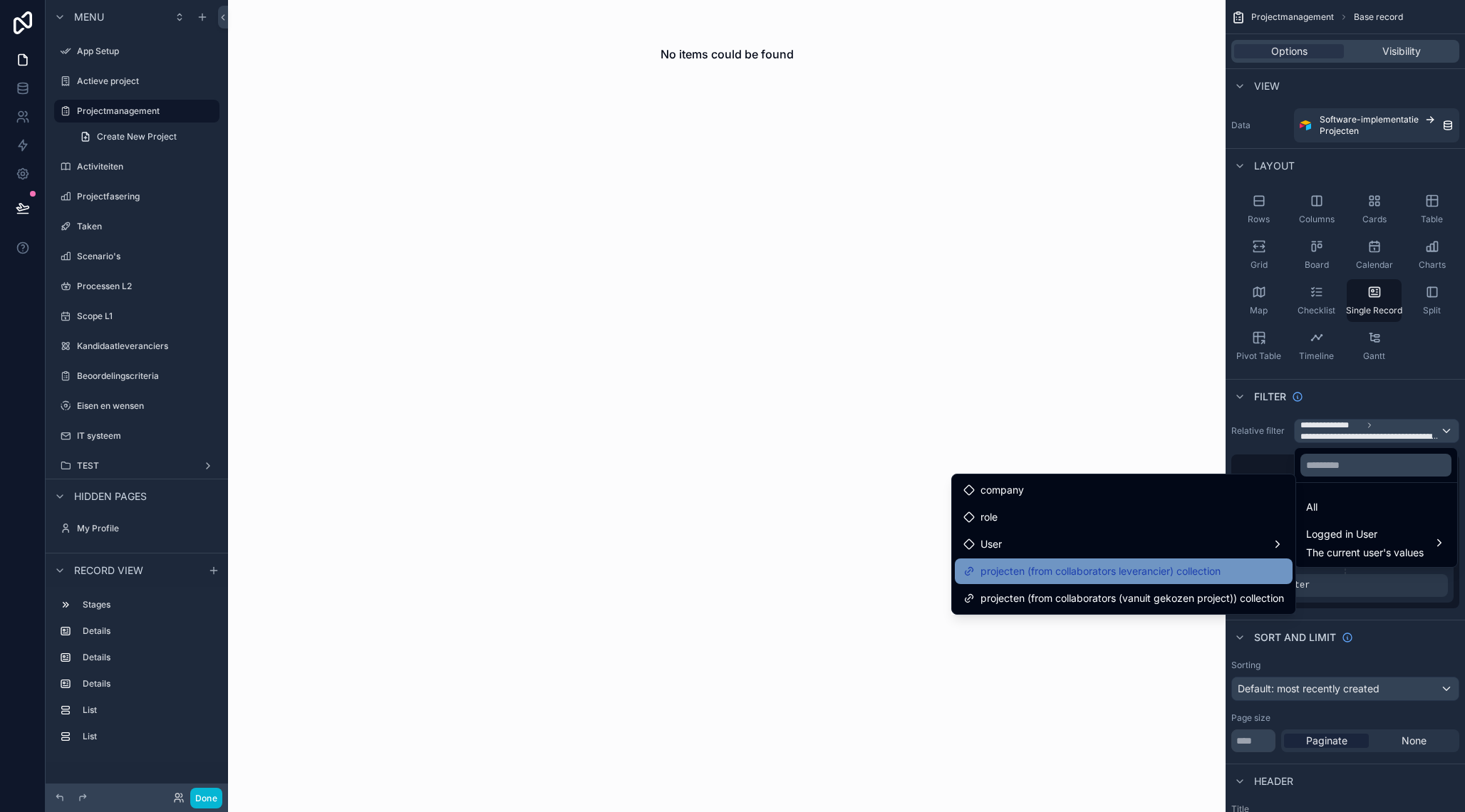
click at [1170, 566] on span "projecten (from collaborators leverancier) collection" at bounding box center [1100, 571] width 240 height 17
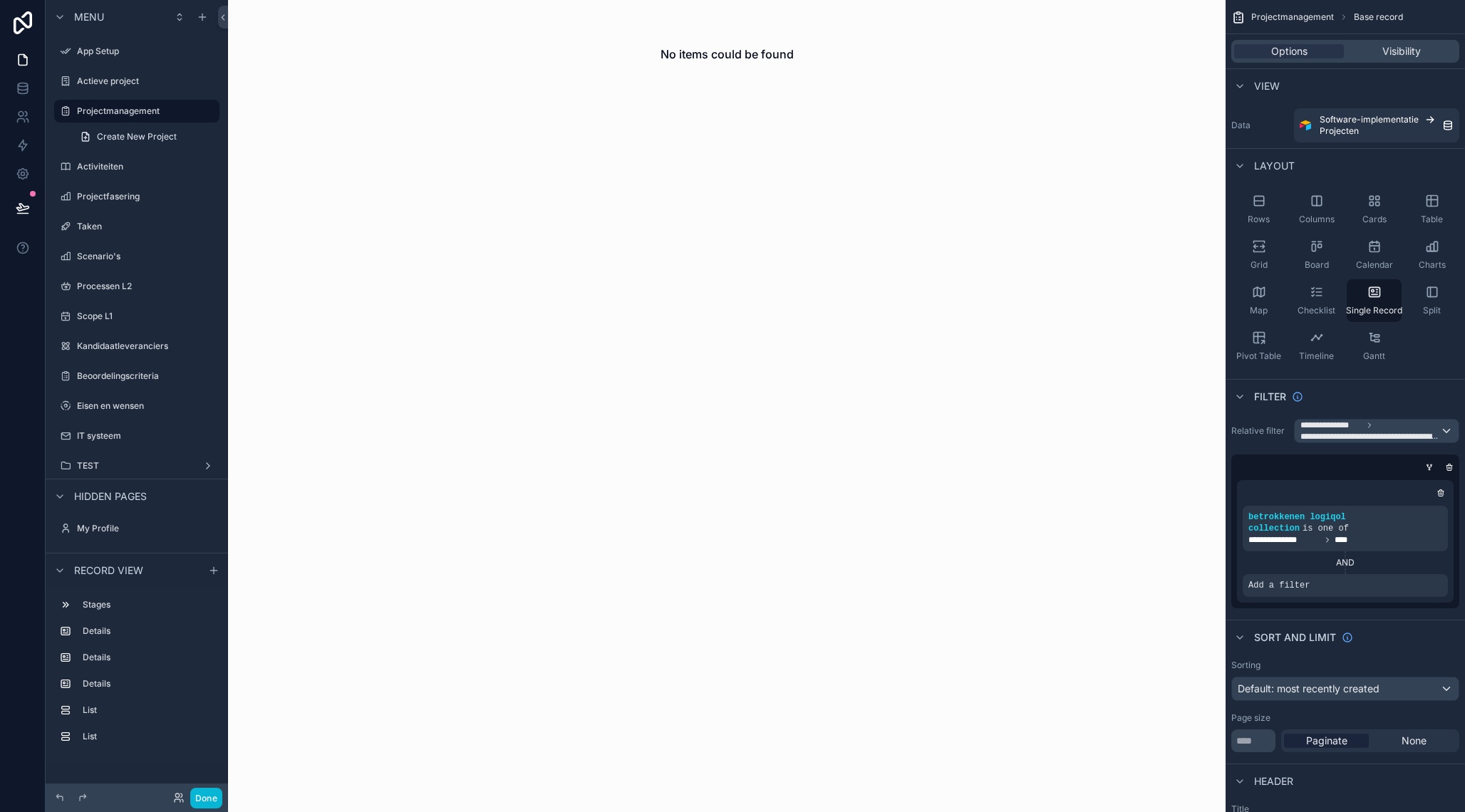
click at [1365, 443] on div "**********" at bounding box center [1345, 513] width 239 height 201
click at [1373, 423] on icon "scrollable content" at bounding box center [1369, 425] width 8 height 8
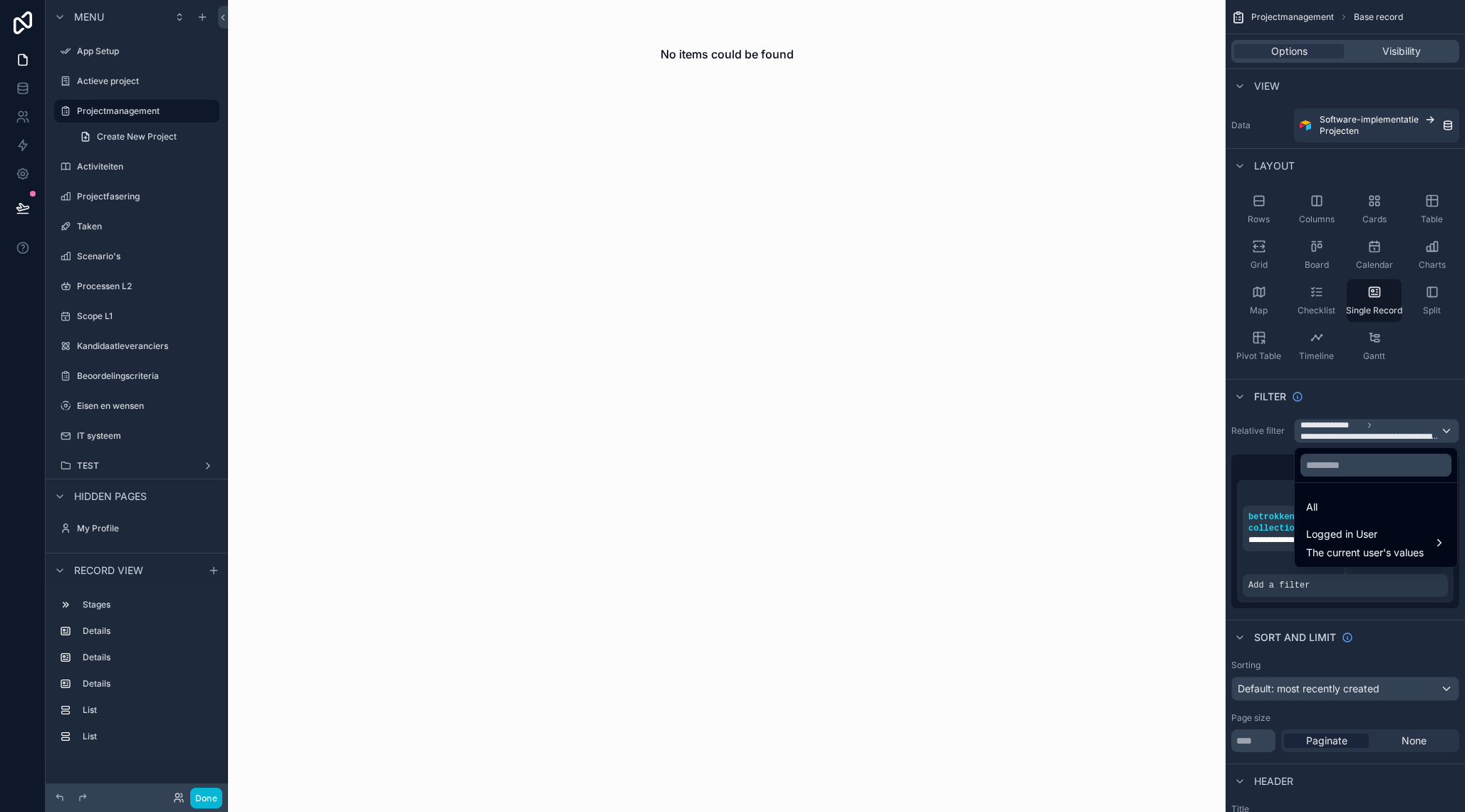
click at [1418, 396] on div "scrollable content" at bounding box center [732, 406] width 1465 height 812
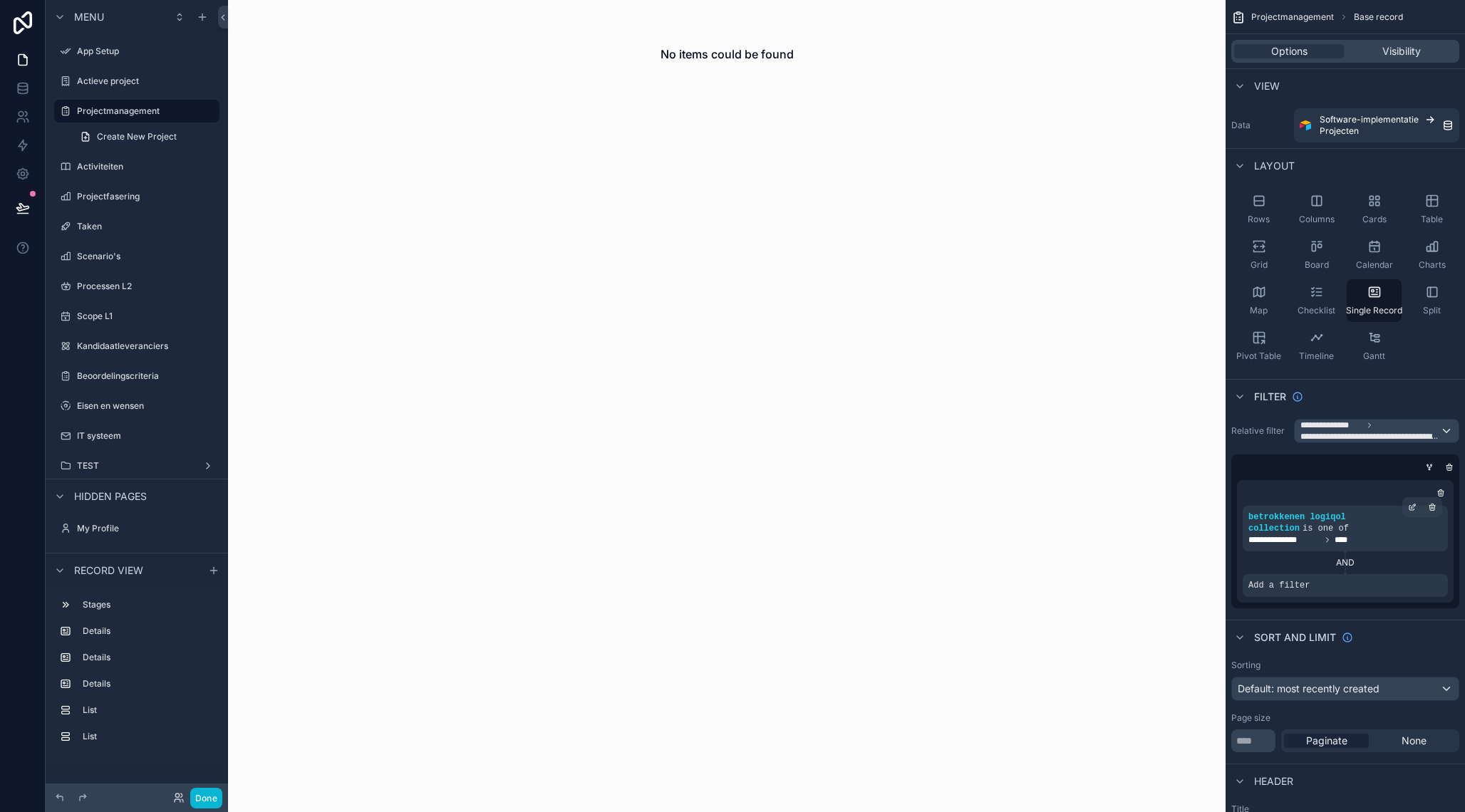
click at [1364, 535] on div "**********" at bounding box center [1345, 540] width 194 height 11
click at [1350, 425] on span "**********" at bounding box center [1331, 424] width 62 height 11
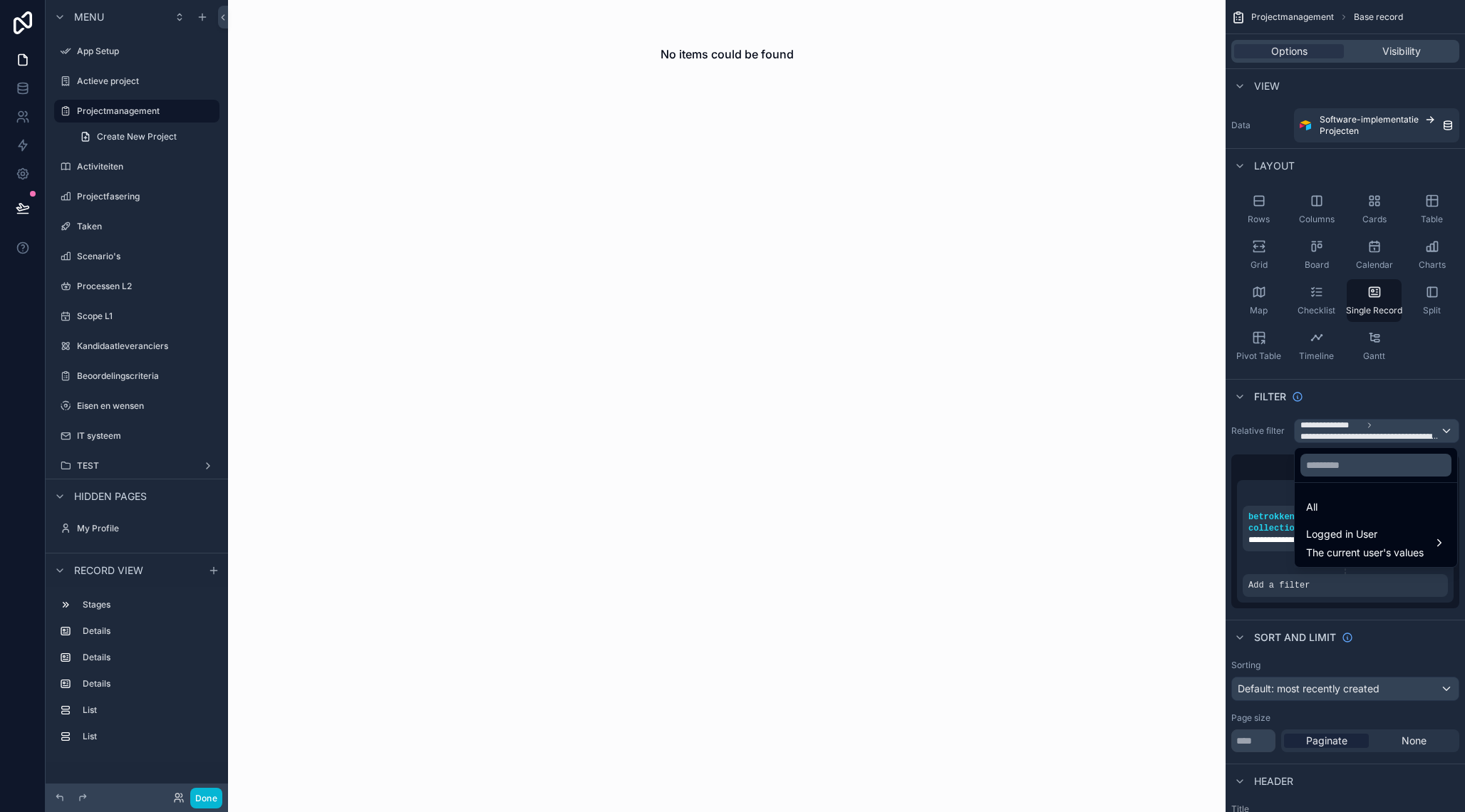
click at [1381, 385] on div "scrollable content" at bounding box center [732, 406] width 1465 height 812
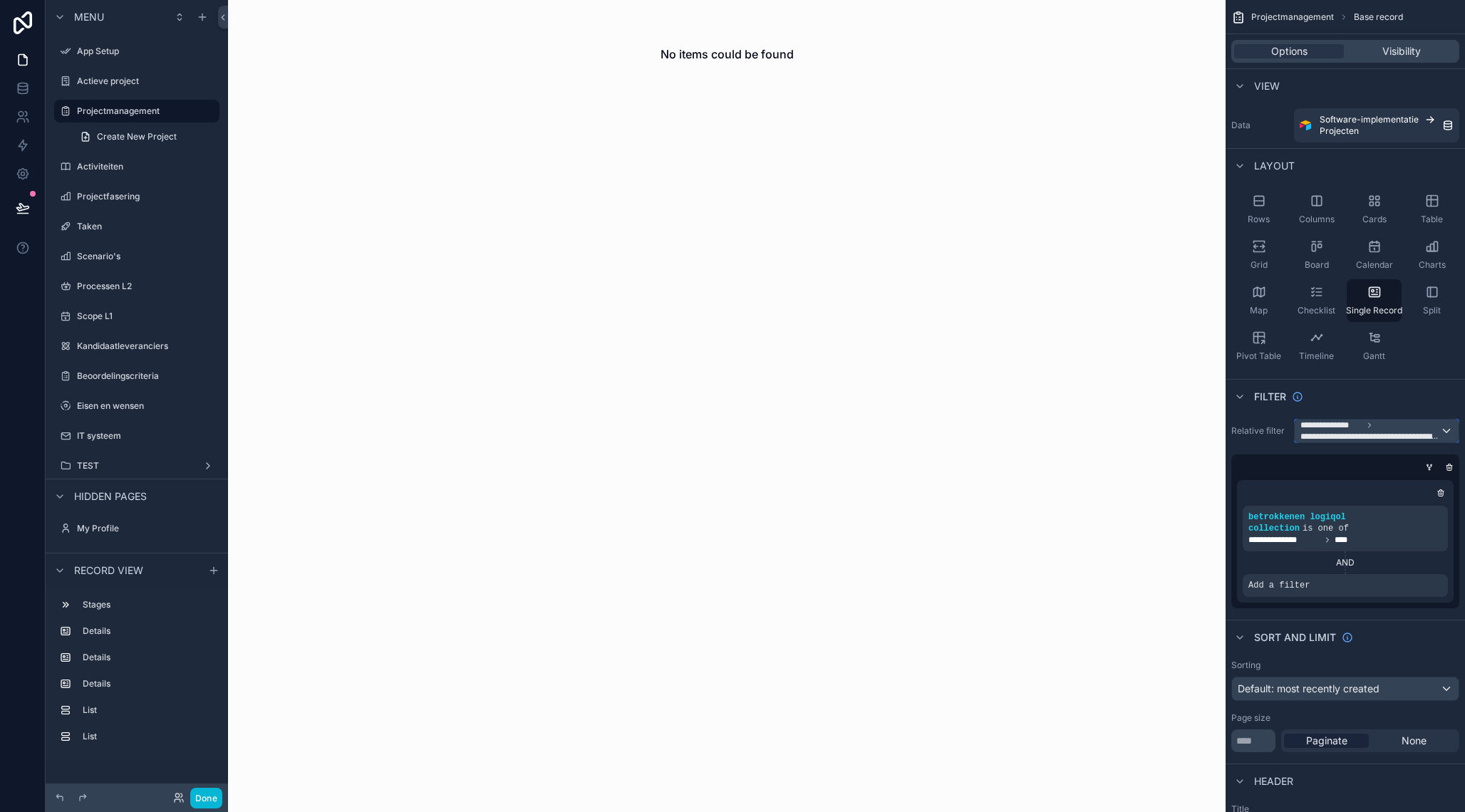
click at [1443, 435] on div "**********" at bounding box center [1376, 430] width 164 height 23
click at [1374, 512] on div "All" at bounding box center [1376, 507] width 140 height 17
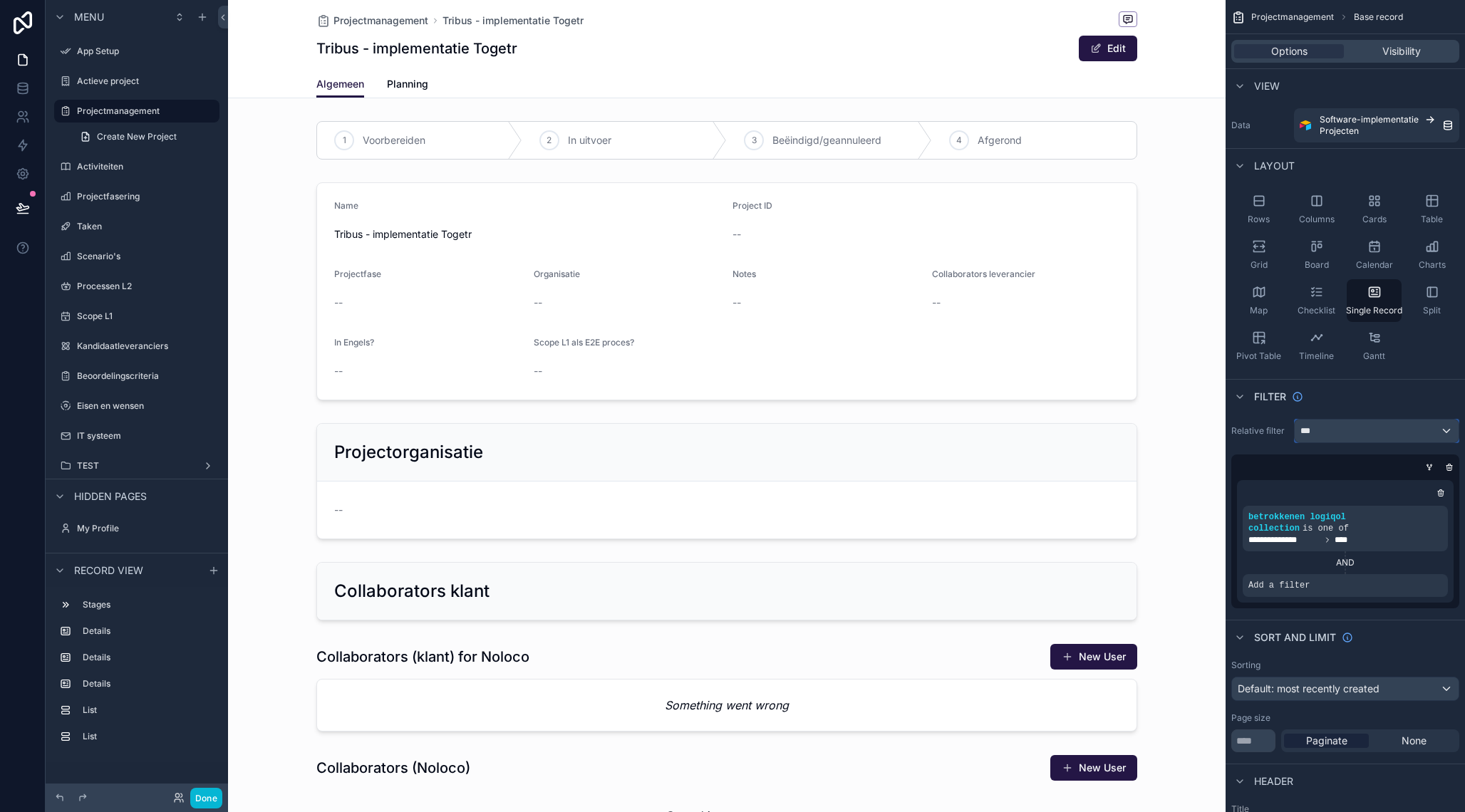
click at [1376, 434] on div "***" at bounding box center [1376, 430] width 164 height 23
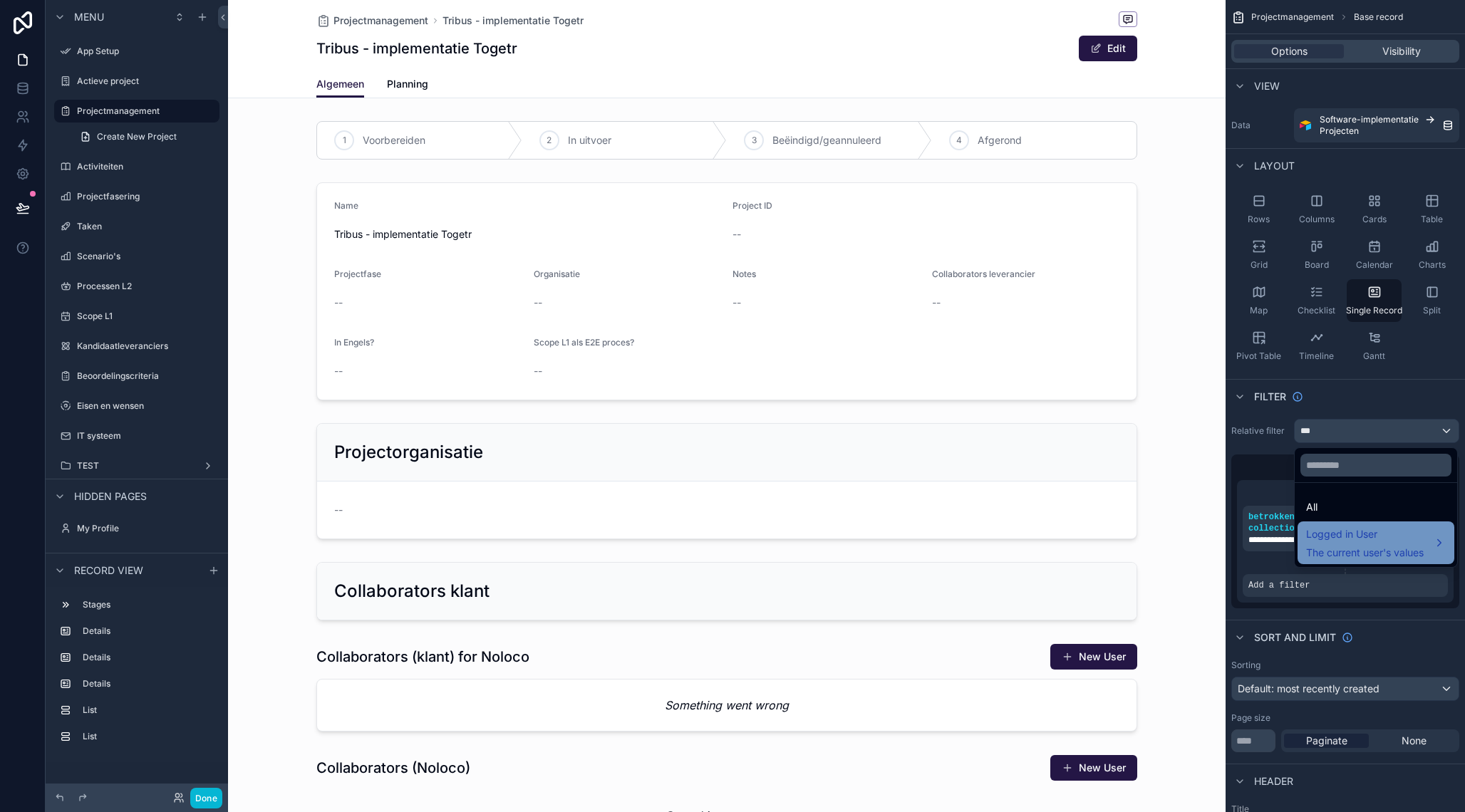
click at [1351, 540] on span "Logged in User" at bounding box center [1365, 535] width 118 height 17
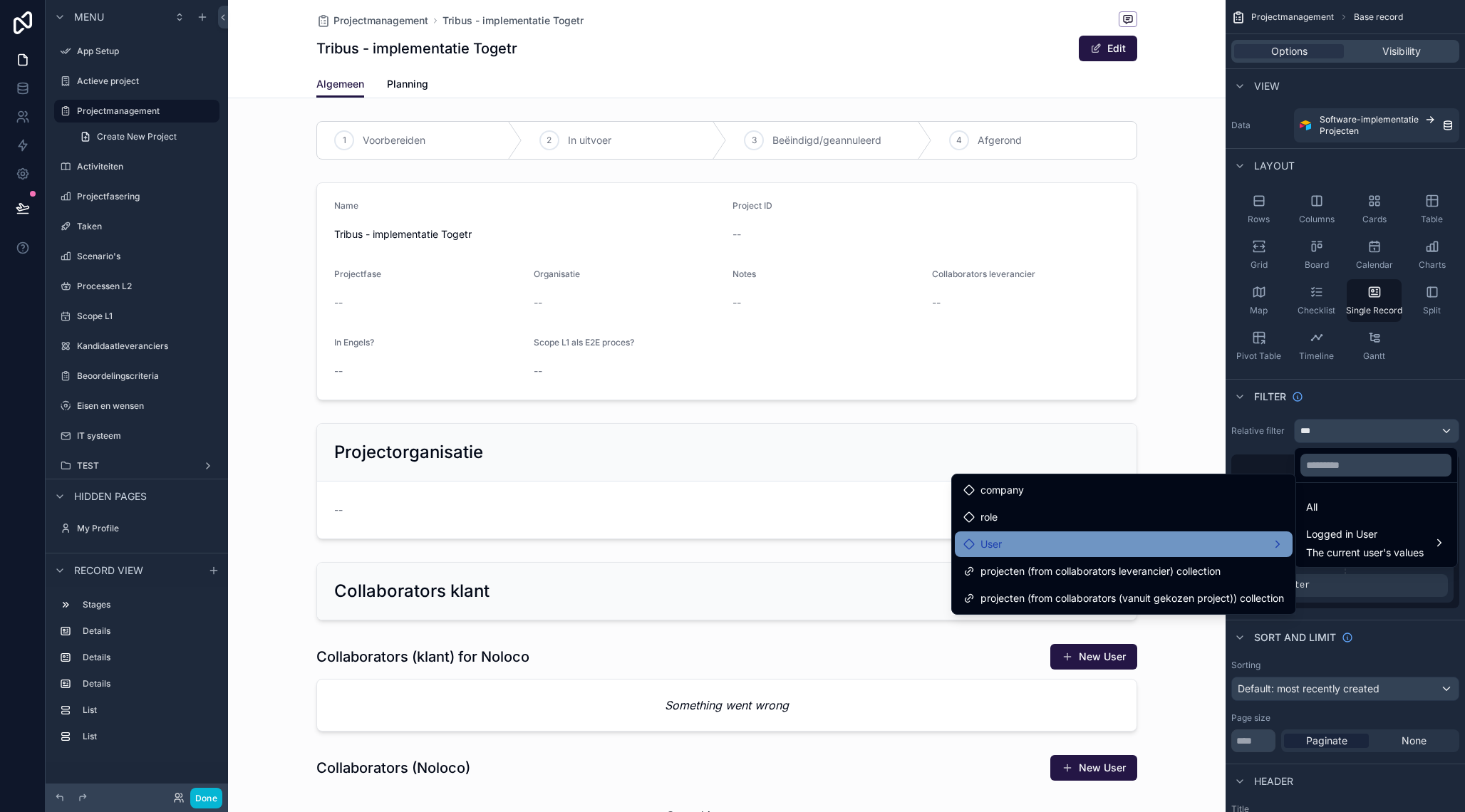
click at [1135, 539] on div "User" at bounding box center [1124, 544] width 321 height 17
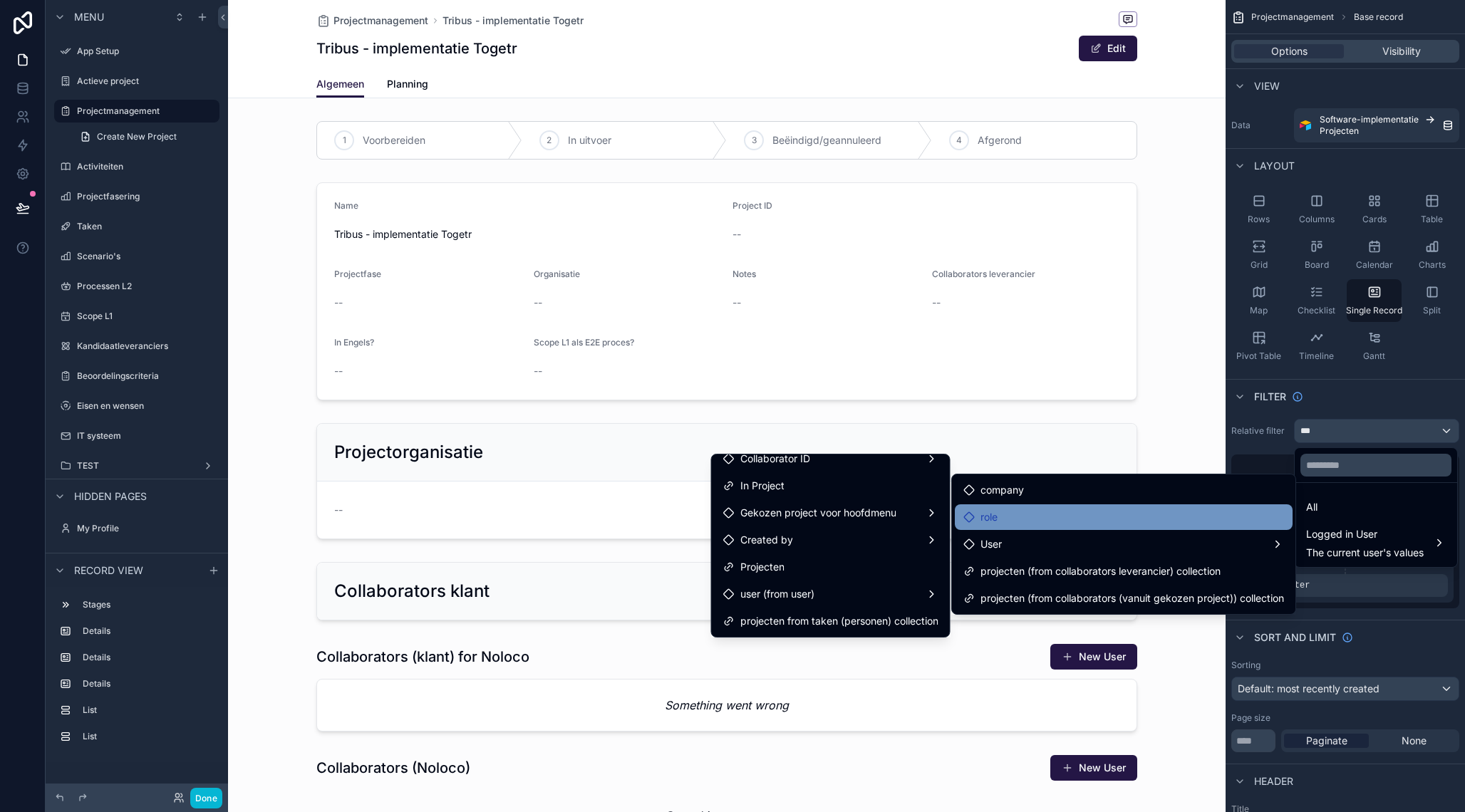
click at [1013, 522] on div "role" at bounding box center [1124, 517] width 321 height 17
click at [1186, 508] on div "role" at bounding box center [1124, 517] width 321 height 17
